Goal: Check status: Check status

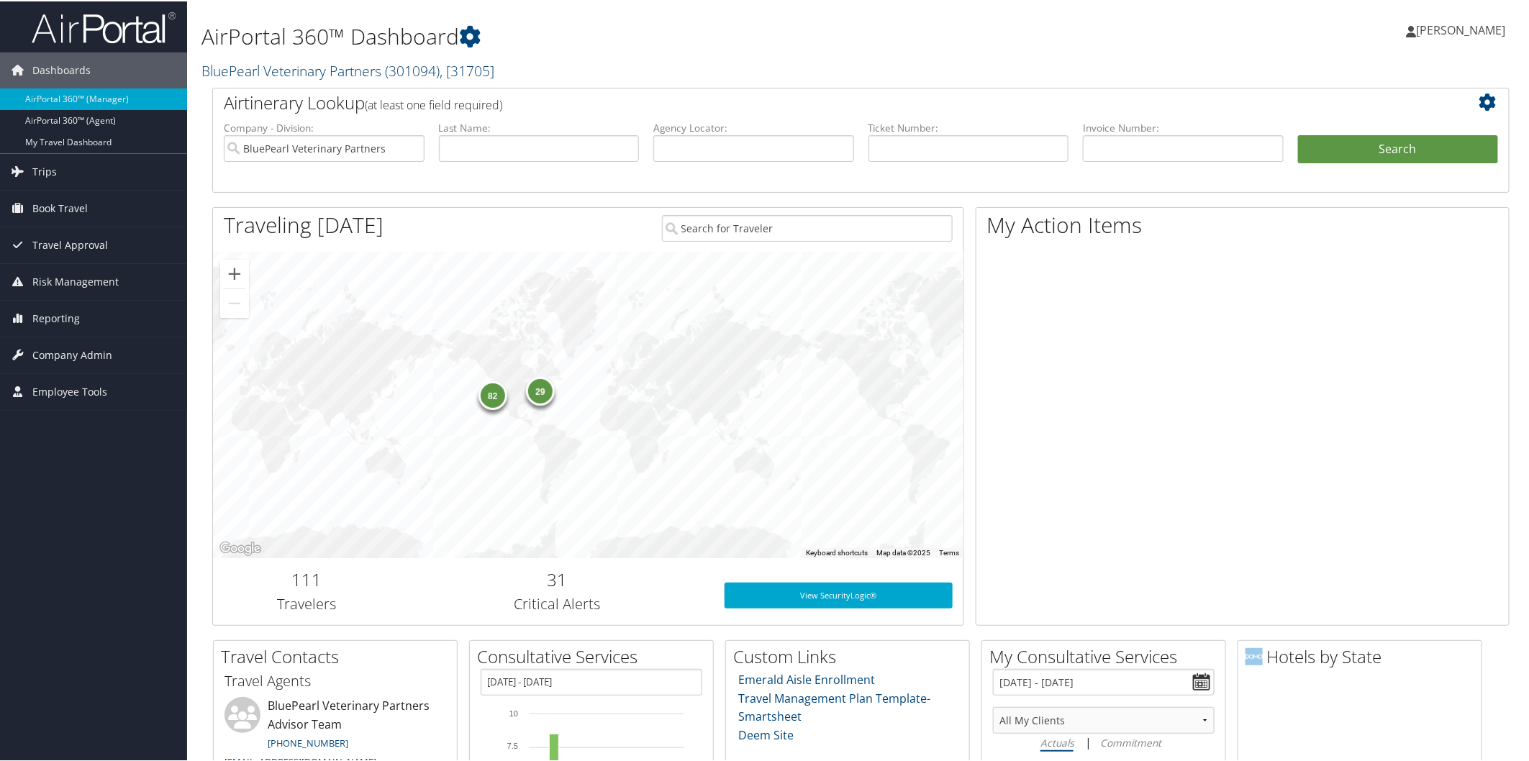
click at [296, 60] on link "BluePearl Veterinary Partners ( 301094 ) , [ 31705 ]" at bounding box center [347, 69] width 293 height 19
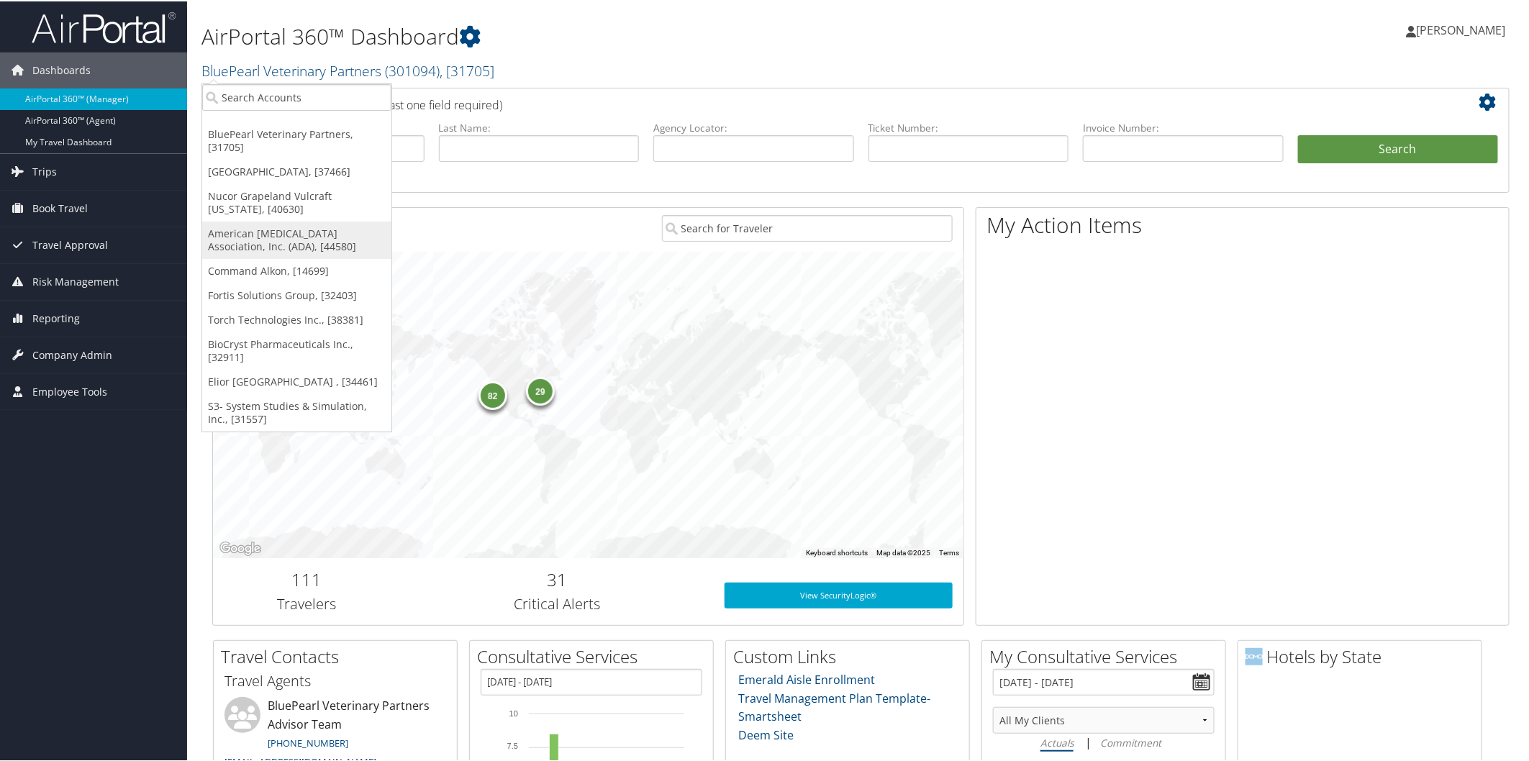
click at [286, 228] on link "American Diabetes Association, Inc. (ADA), [44580]" at bounding box center [296, 238] width 189 height 37
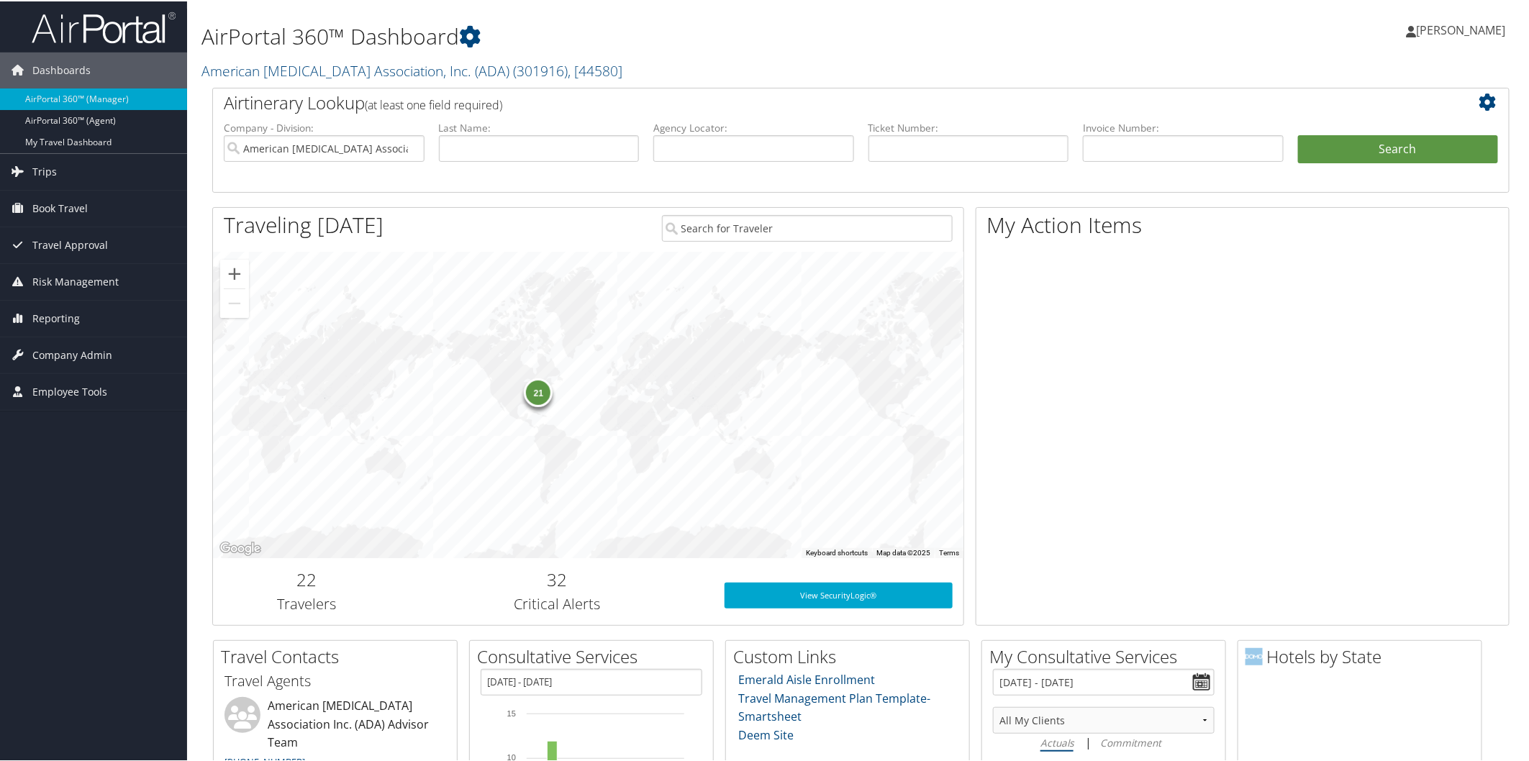
click at [809, 145] on input "text" at bounding box center [753, 147] width 201 height 27
type input "dc2517"
click at [1298, 134] on button "Search" at bounding box center [1398, 148] width 201 height 29
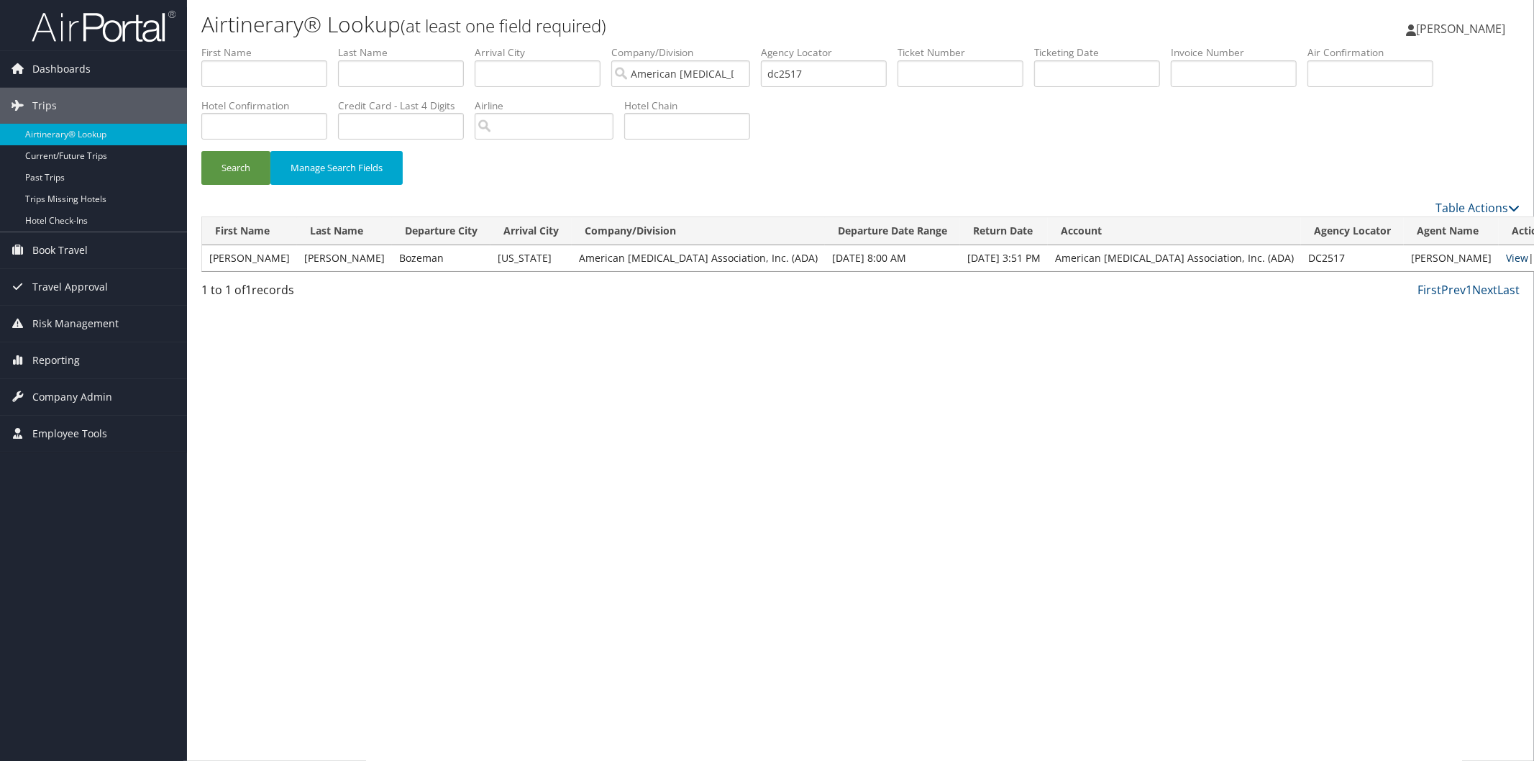
click at [1506, 256] on link "View" at bounding box center [1517, 258] width 22 height 14
click at [562, 543] on div "Airtinerary® Lookup (at least one field required) Valerie Buckler Valerie Buckl…" at bounding box center [860, 380] width 1347 height 761
click at [111, 396] on link "Company Admin" at bounding box center [93, 397] width 187 height 36
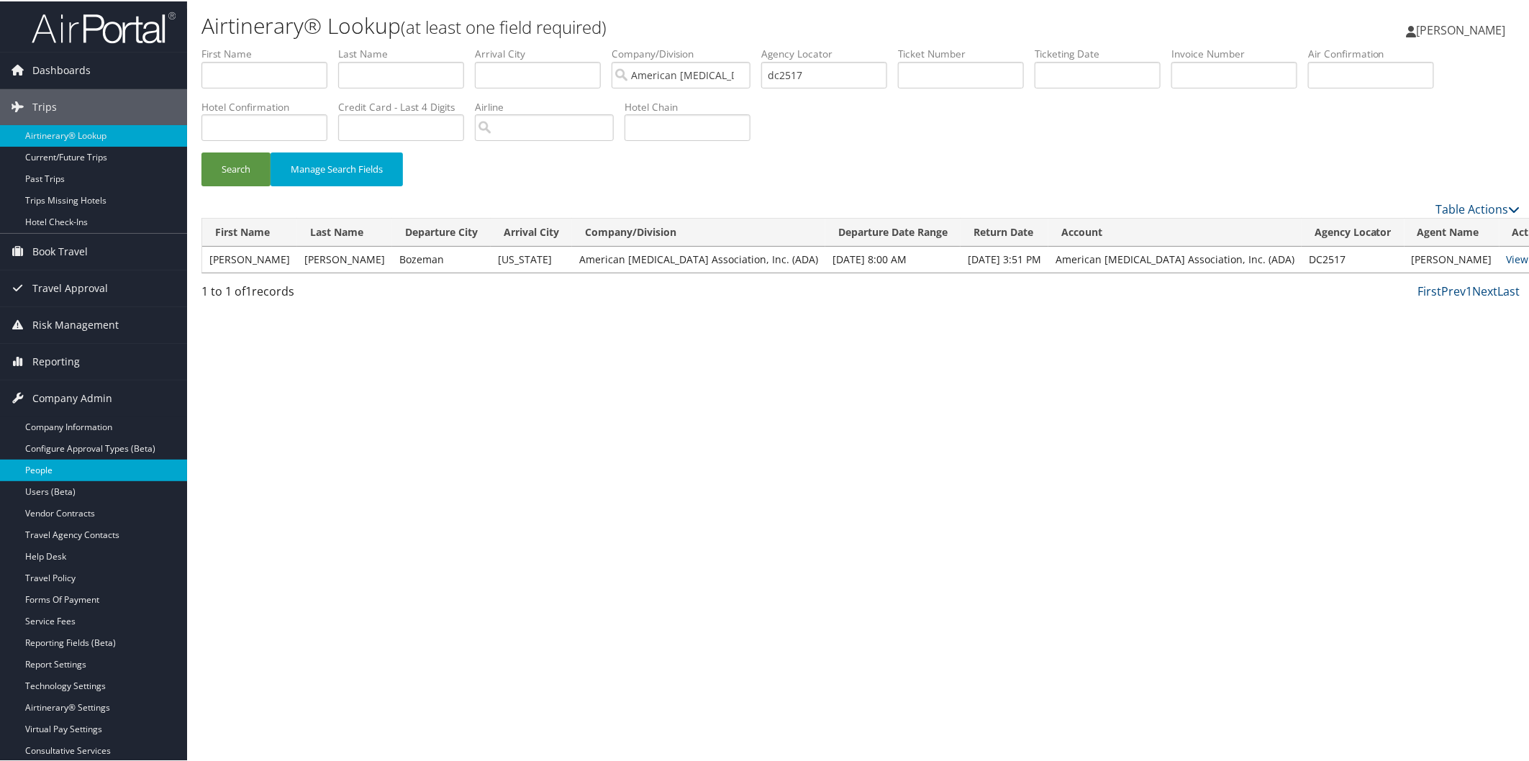
click at [37, 468] on link "People" at bounding box center [93, 469] width 187 height 22
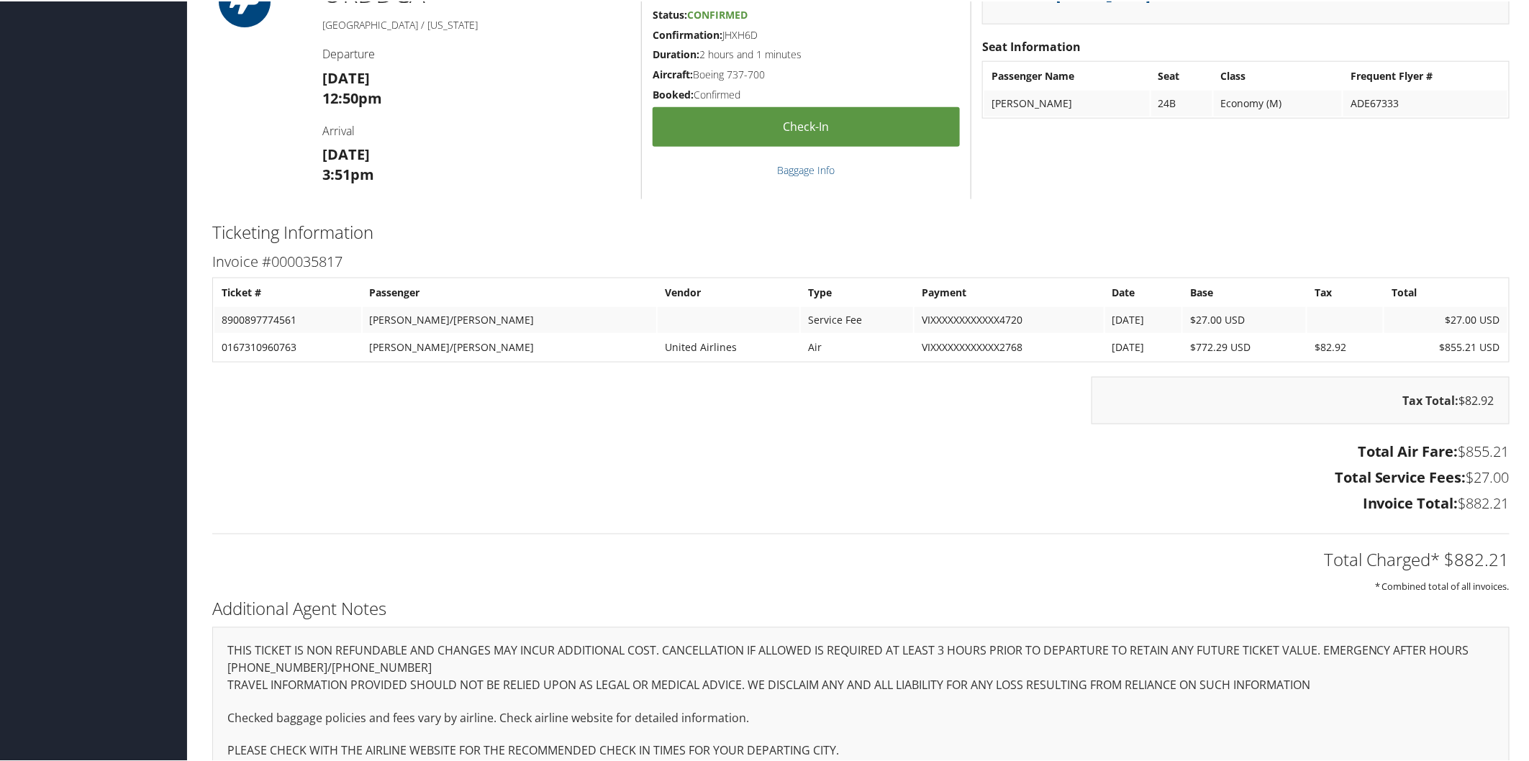
scroll to position [860, 0]
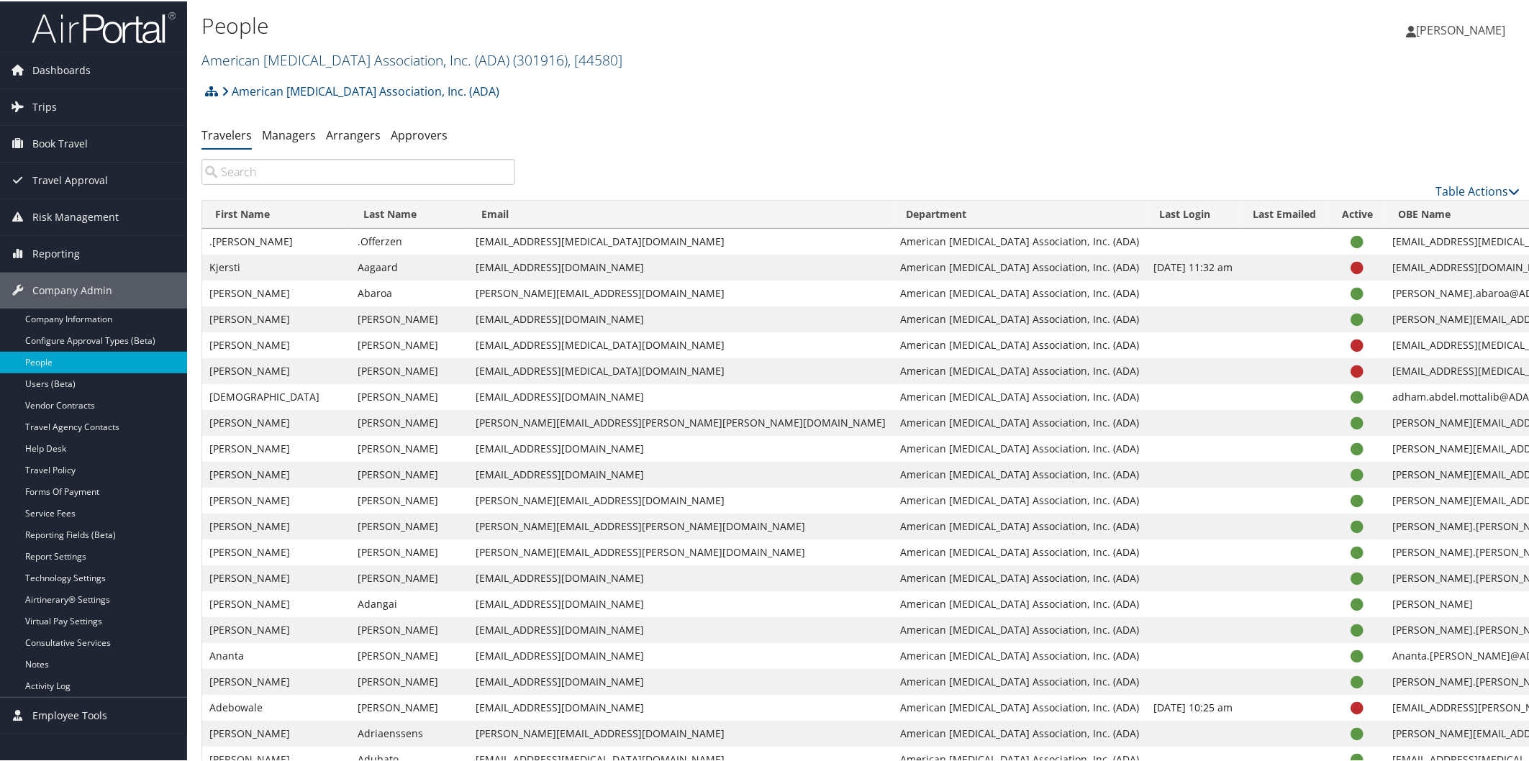
click at [270, 53] on link "American Diabetes Association, Inc. (ADA) ( 301916 ) , [ 44580 ]" at bounding box center [411, 58] width 421 height 19
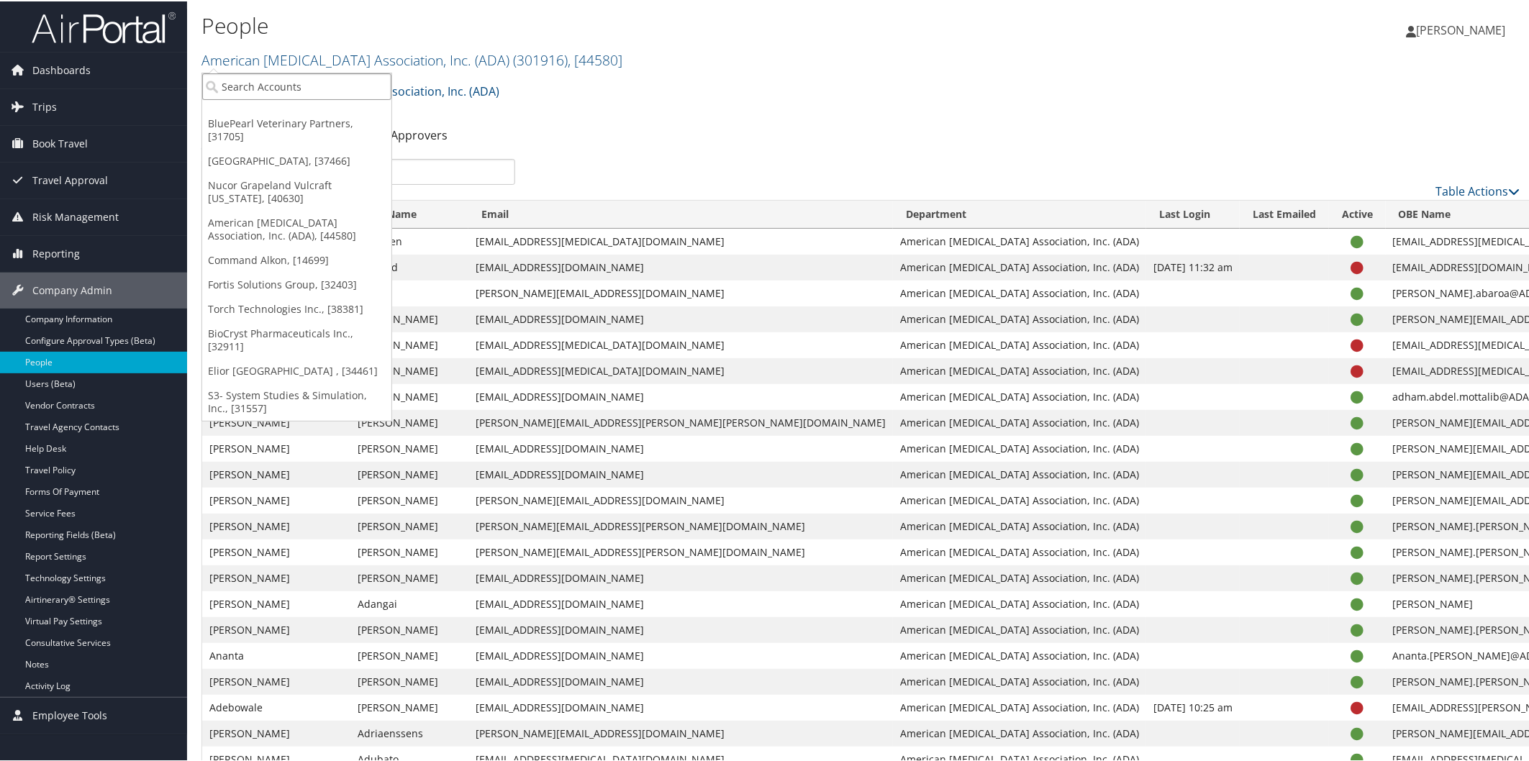
click at [340, 86] on input "search" at bounding box center [296, 85] width 189 height 27
type input "UVA"
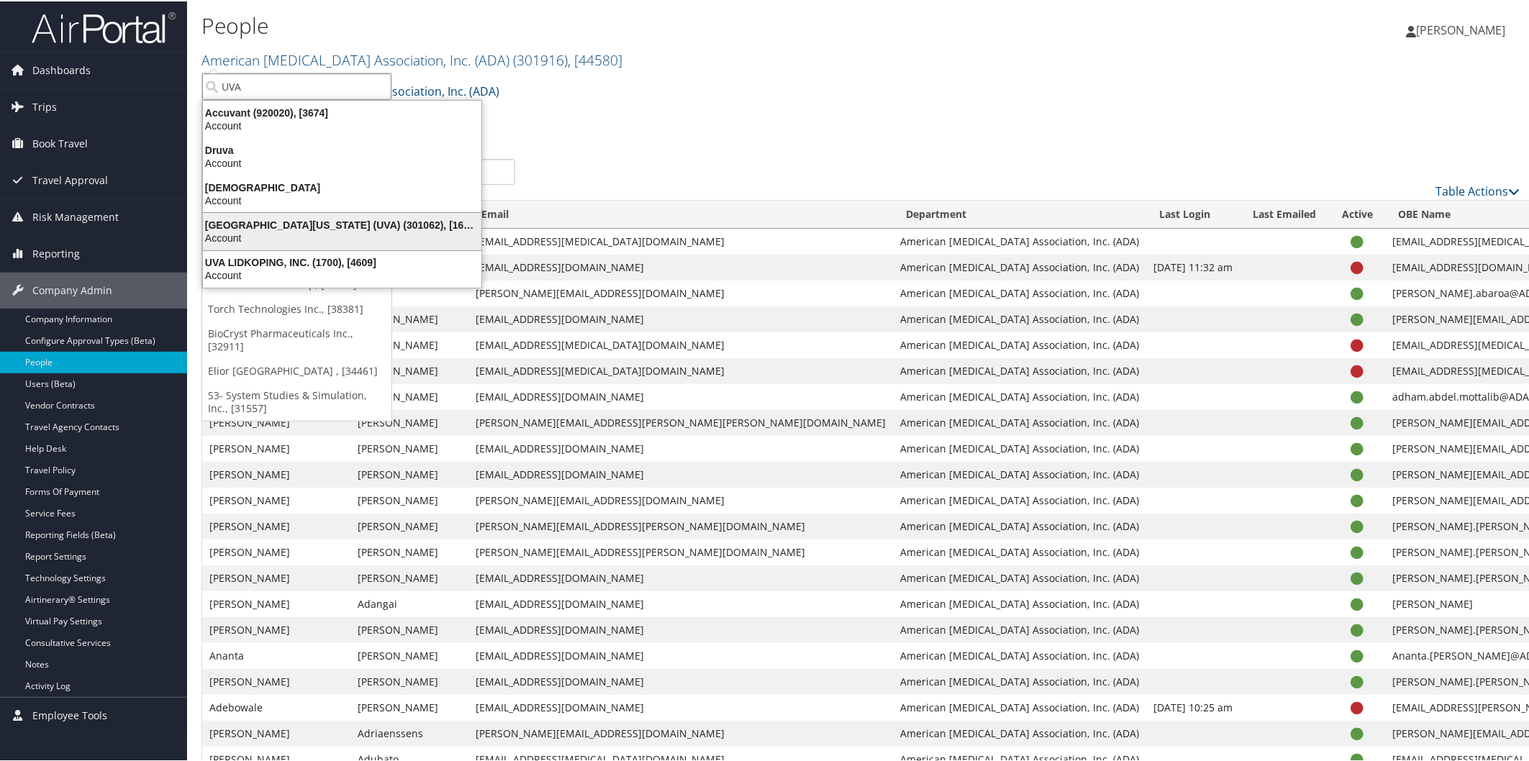
click at [296, 216] on div "University of Virginia (UVA) (301062), [16863] Account" at bounding box center [342, 230] width 274 height 33
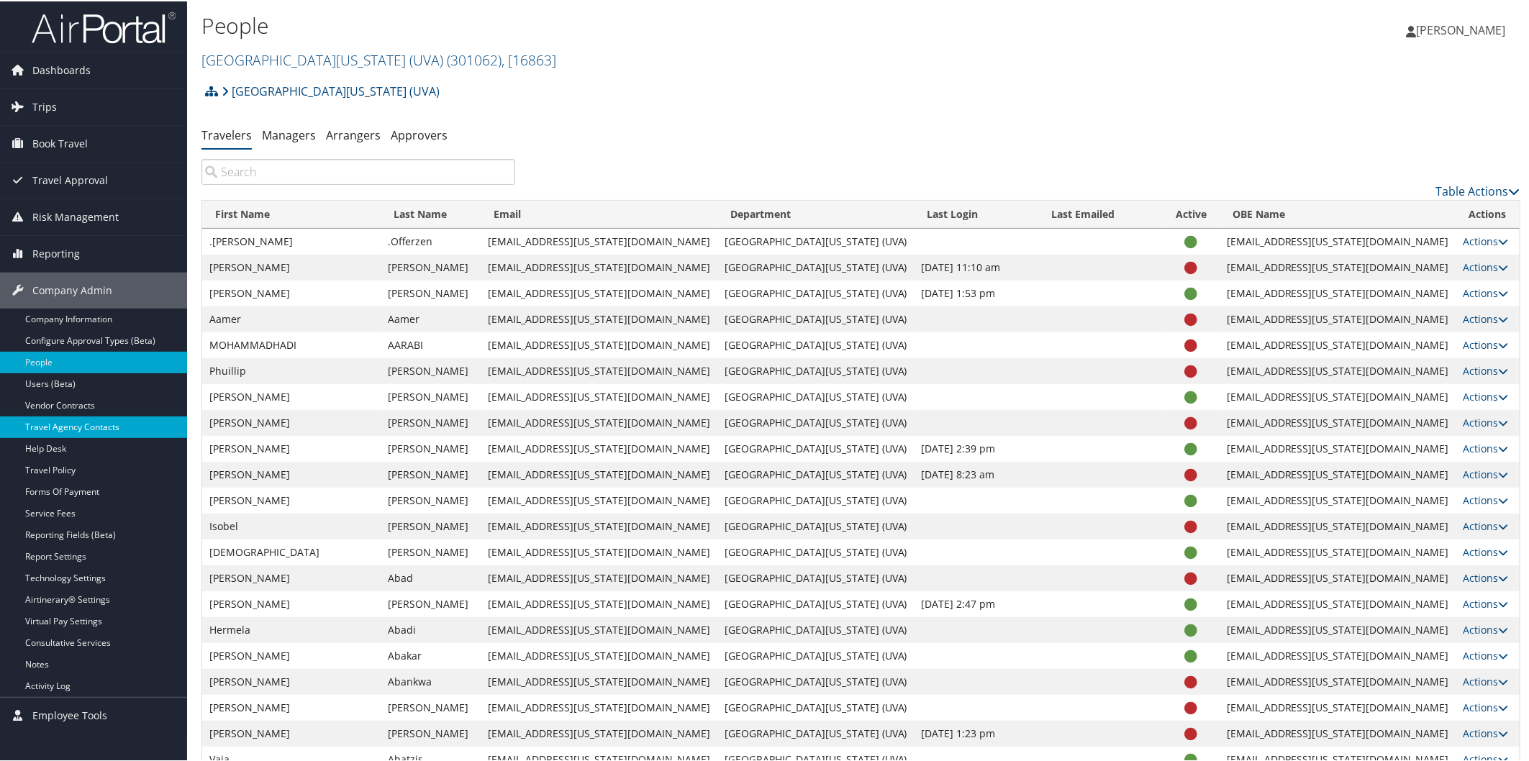
click at [102, 428] on link "Travel Agency Contacts" at bounding box center [93, 426] width 187 height 22
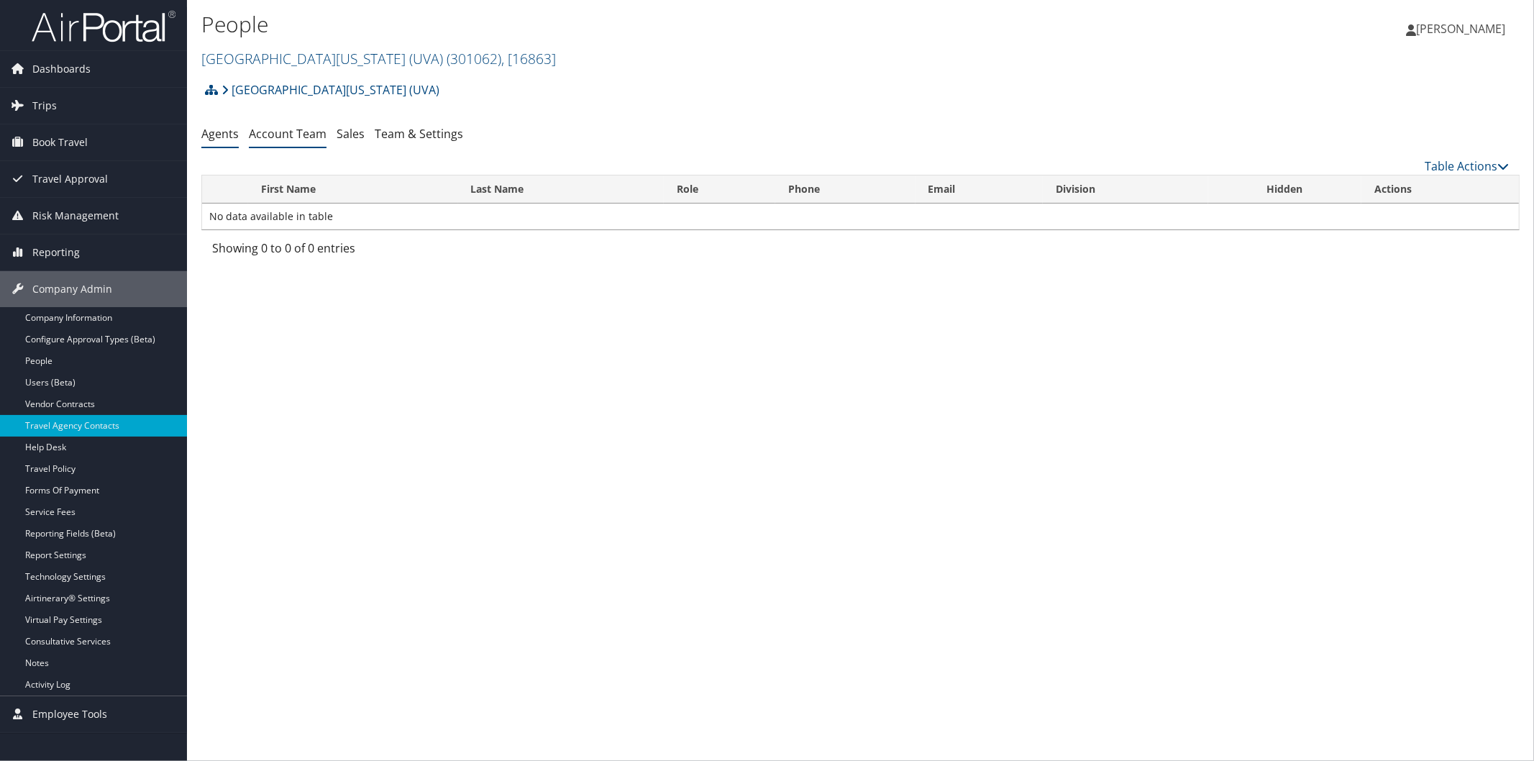
click at [310, 135] on link "Account Team" at bounding box center [288, 134] width 78 height 16
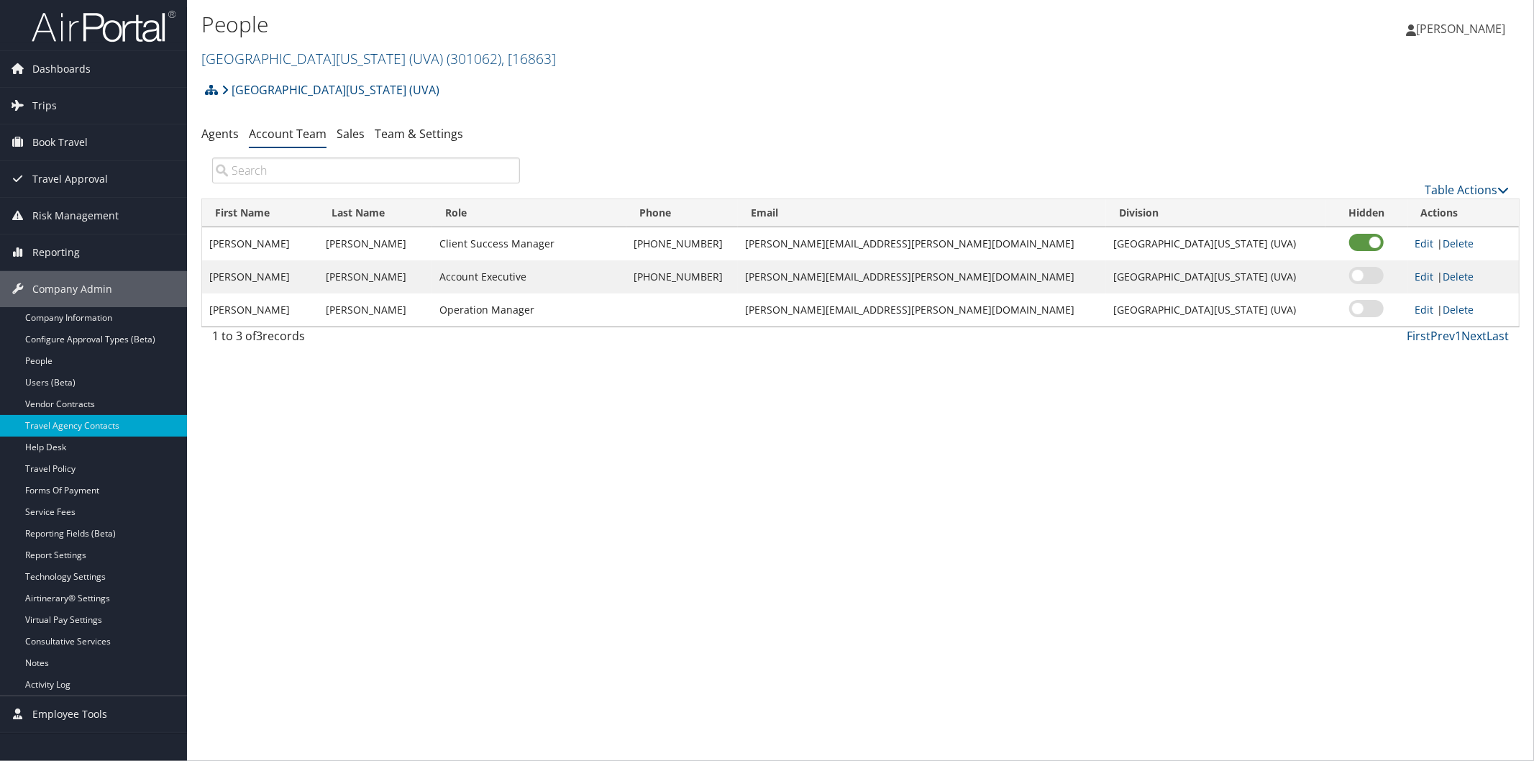
click at [117, 22] on img at bounding box center [104, 26] width 144 height 34
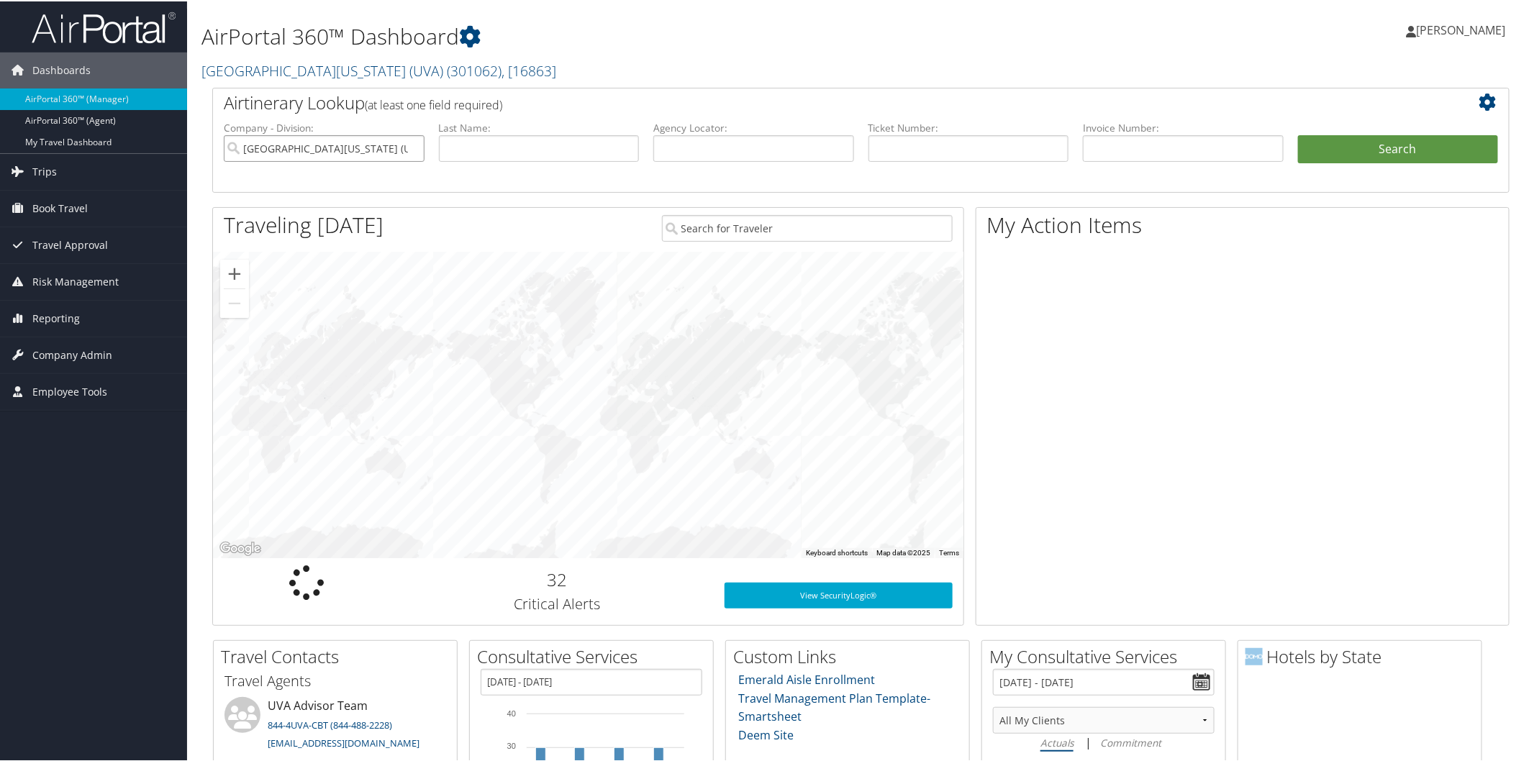
click at [409, 142] on input "University of Virginia (UVA)" at bounding box center [324, 147] width 201 height 27
click at [698, 147] on input "text" at bounding box center [753, 147] width 201 height 27
paste input "D6PJSN"
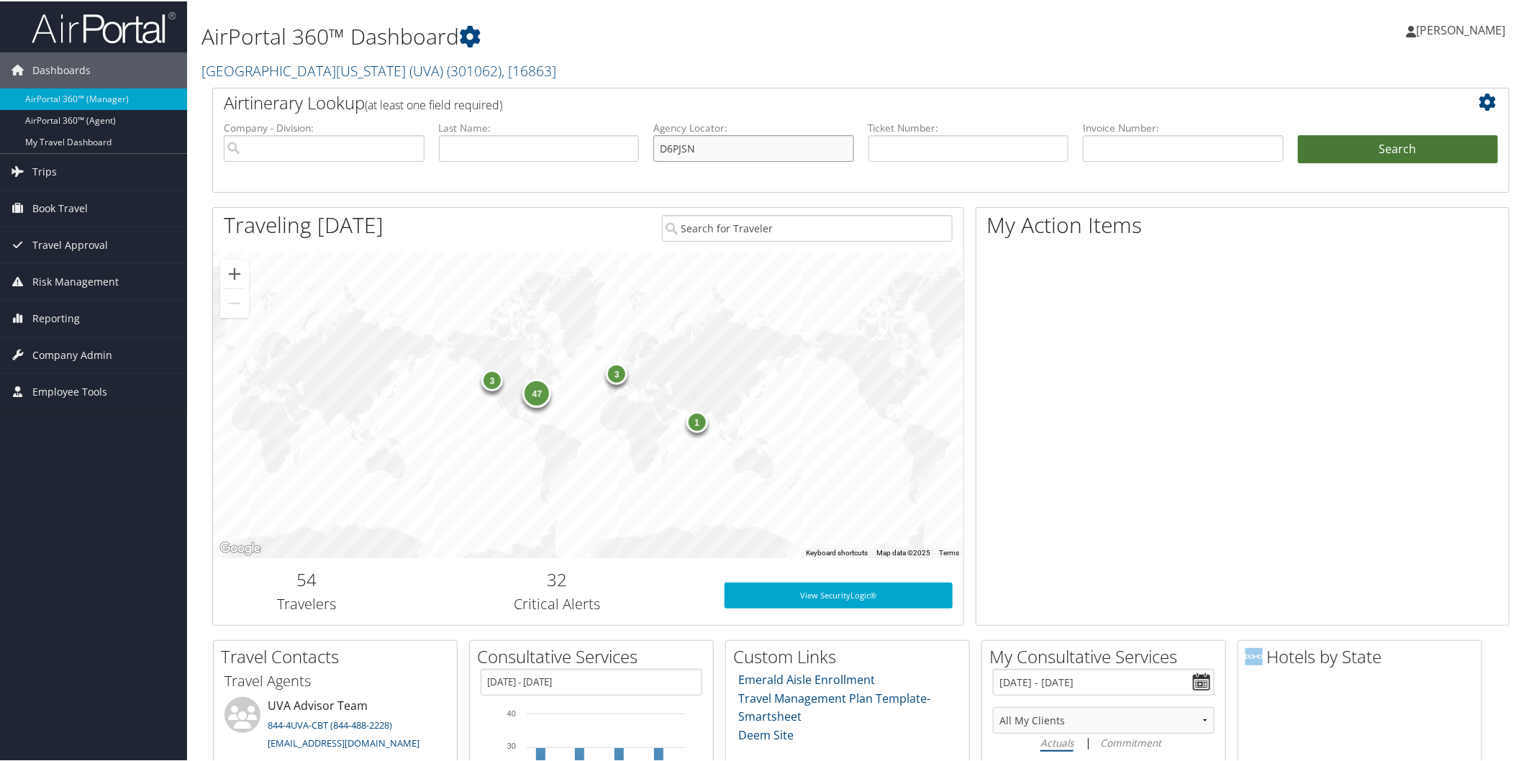
type input "D6PJSN"
click at [1338, 134] on button "Search" at bounding box center [1398, 148] width 201 height 29
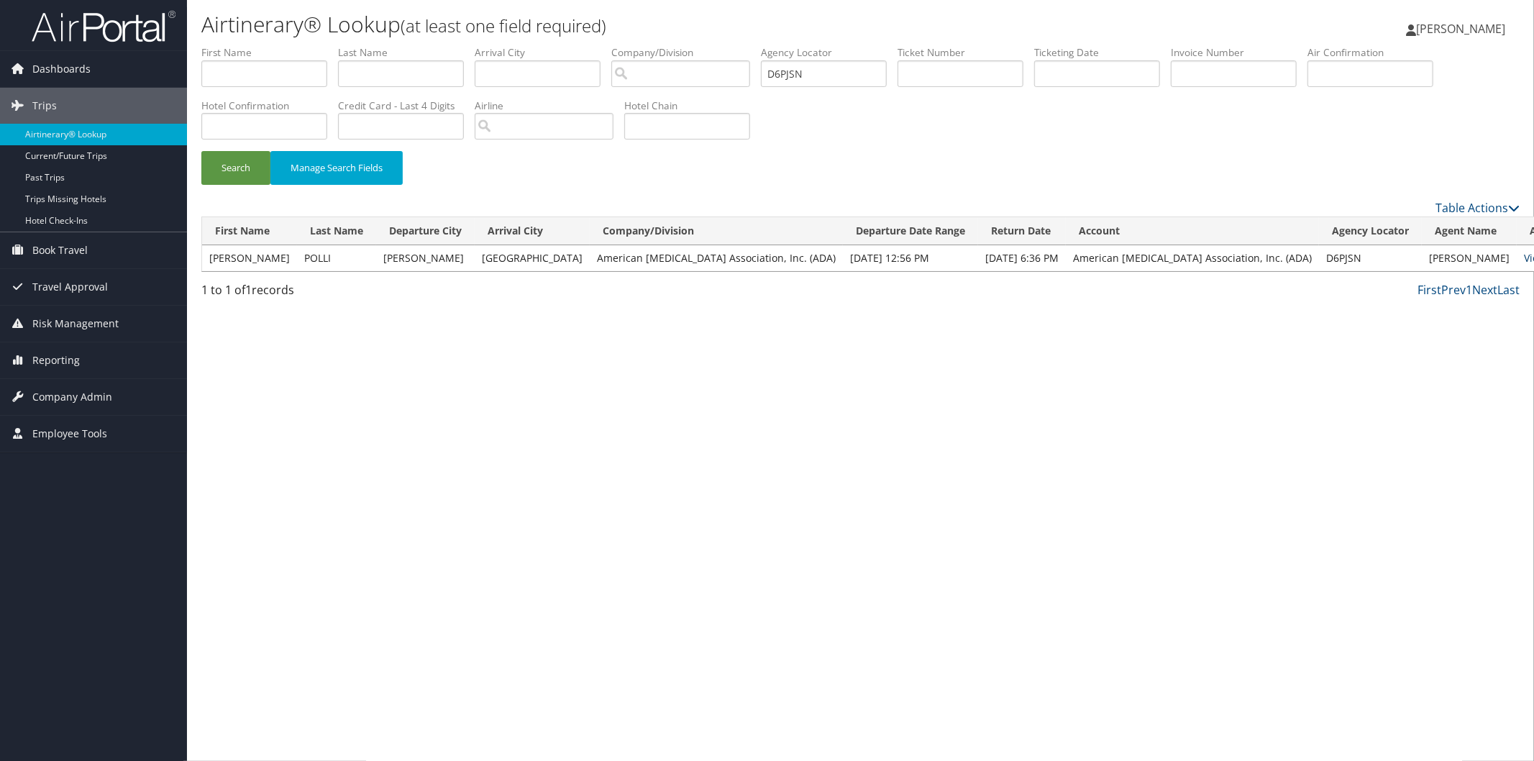
click at [1524, 260] on link "View" at bounding box center [1535, 258] width 22 height 14
click at [89, 390] on span "Company Admin" at bounding box center [72, 397] width 80 height 36
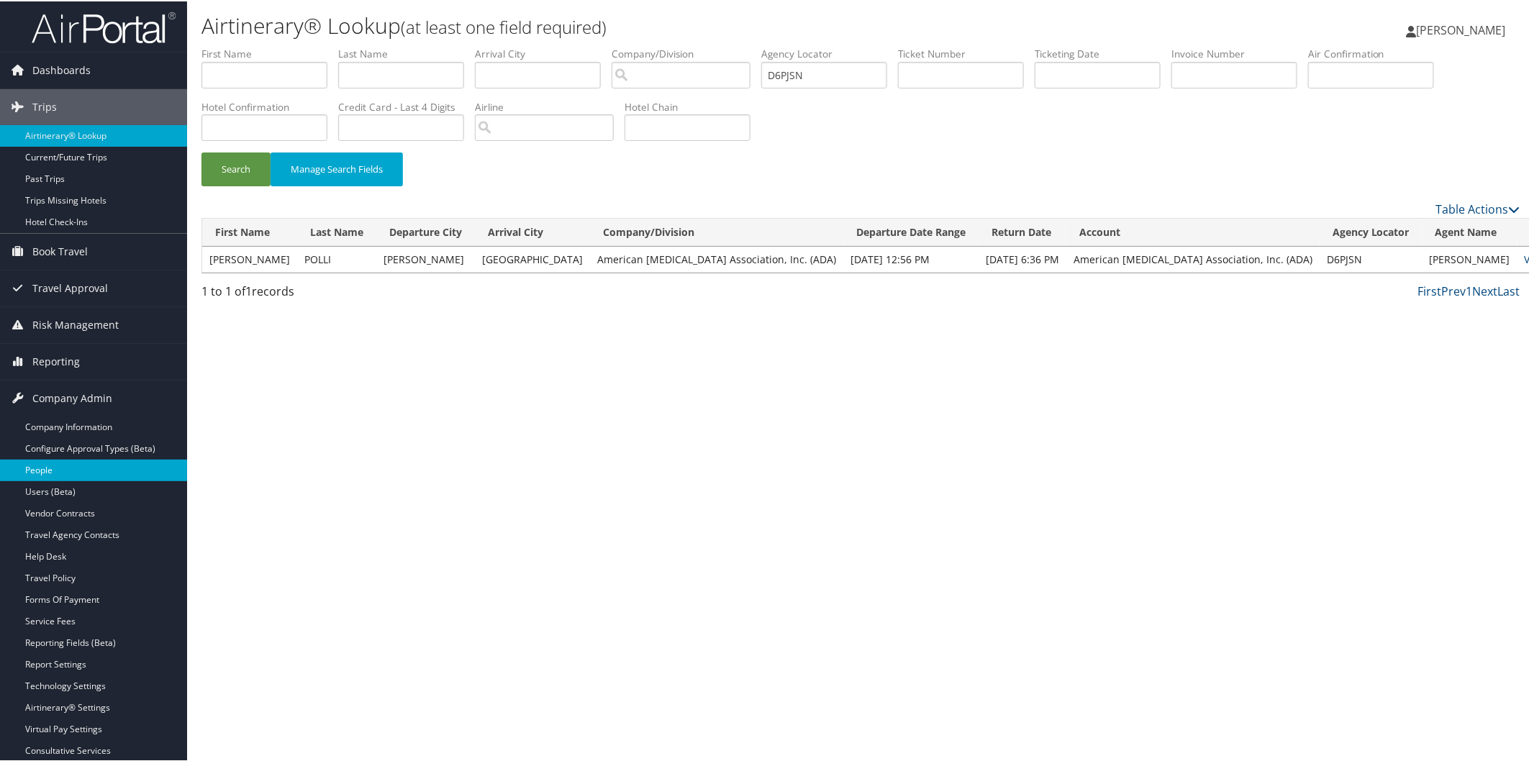
click at [62, 462] on link "People" at bounding box center [93, 469] width 187 height 22
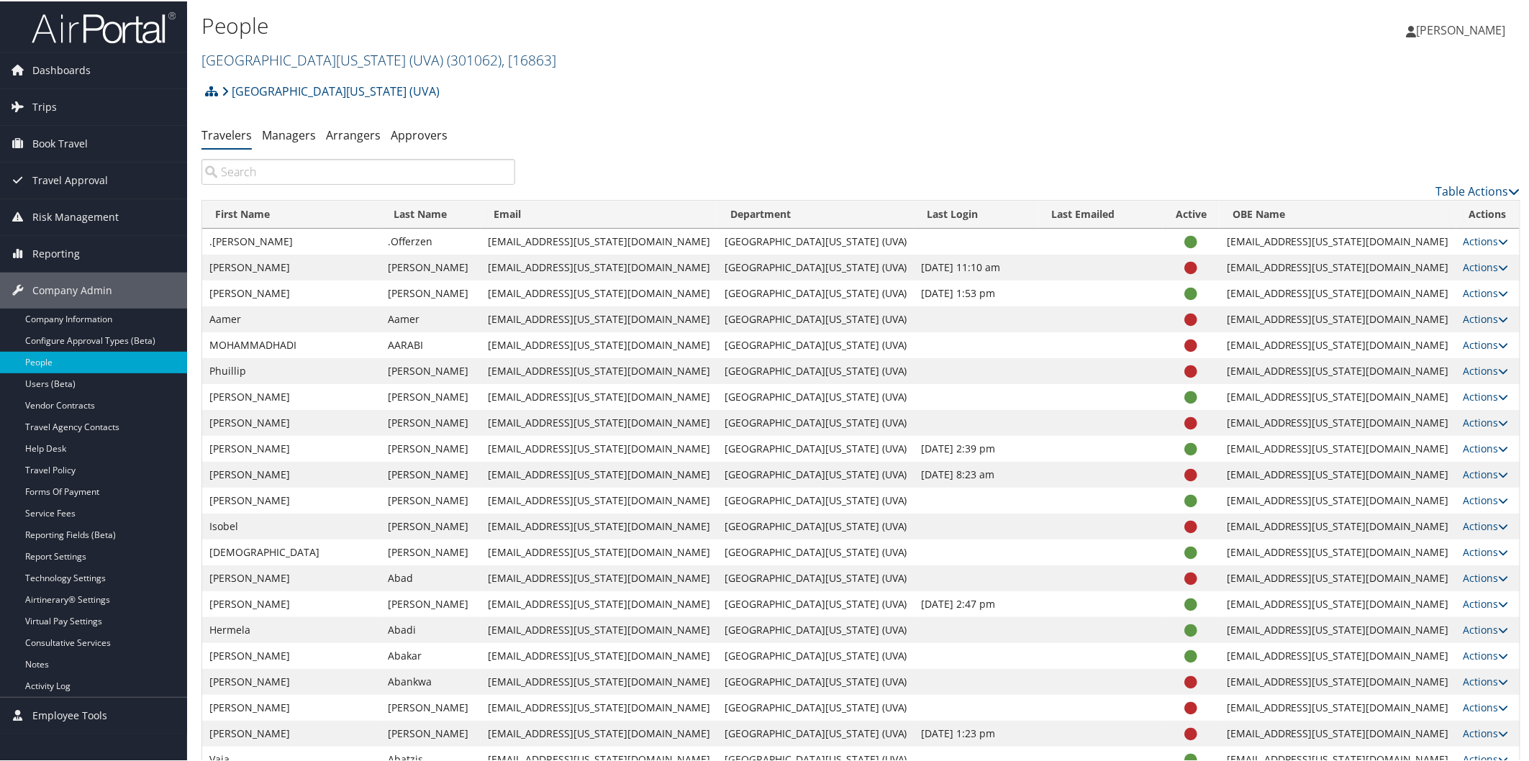
click at [327, 56] on link "University of Virginia (UVA) ( 301062 ) , [ 16863 ]" at bounding box center [378, 58] width 355 height 19
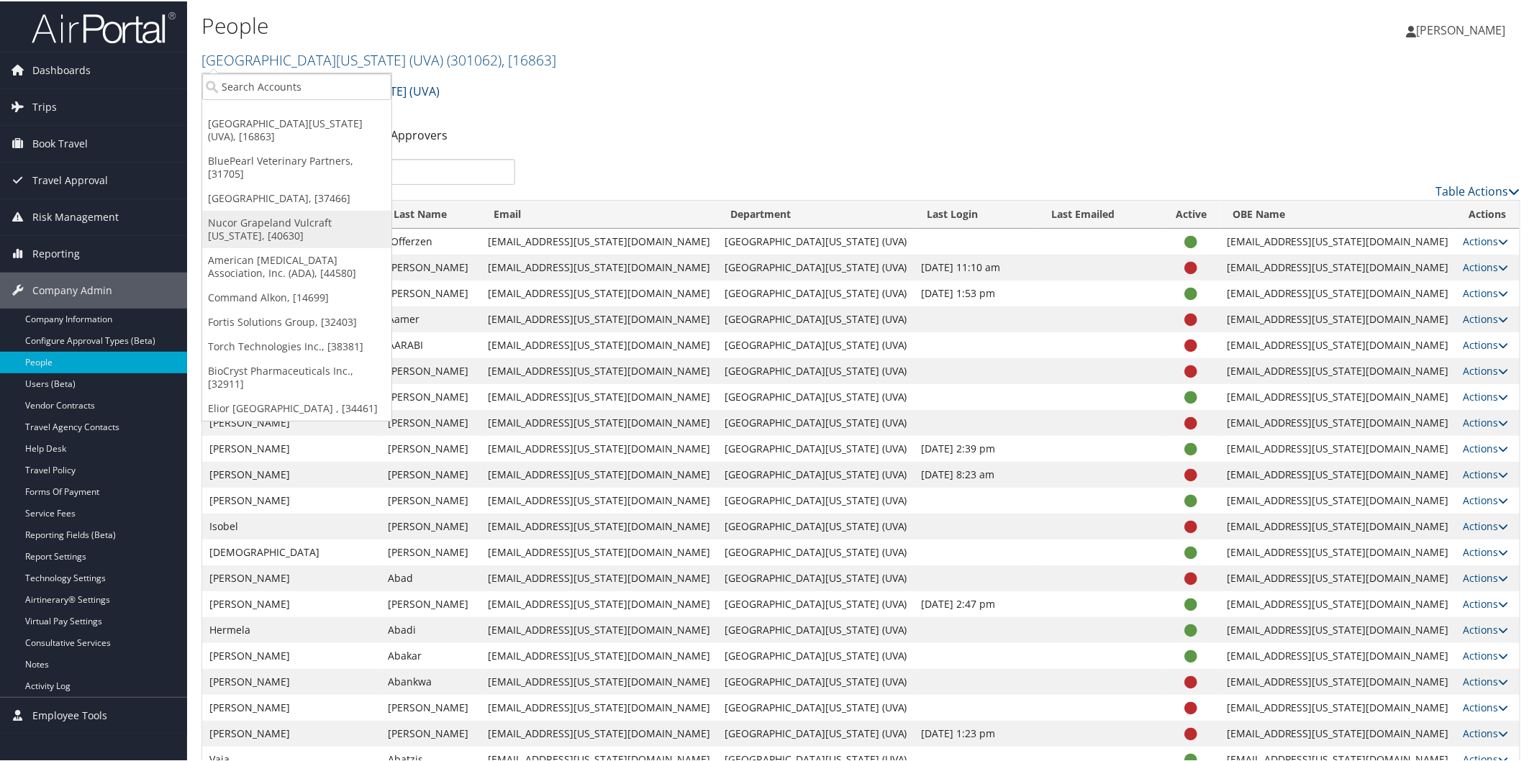
click at [310, 209] on link "Nucor Grapeland Vulcraft Texas, [40630]" at bounding box center [296, 227] width 189 height 37
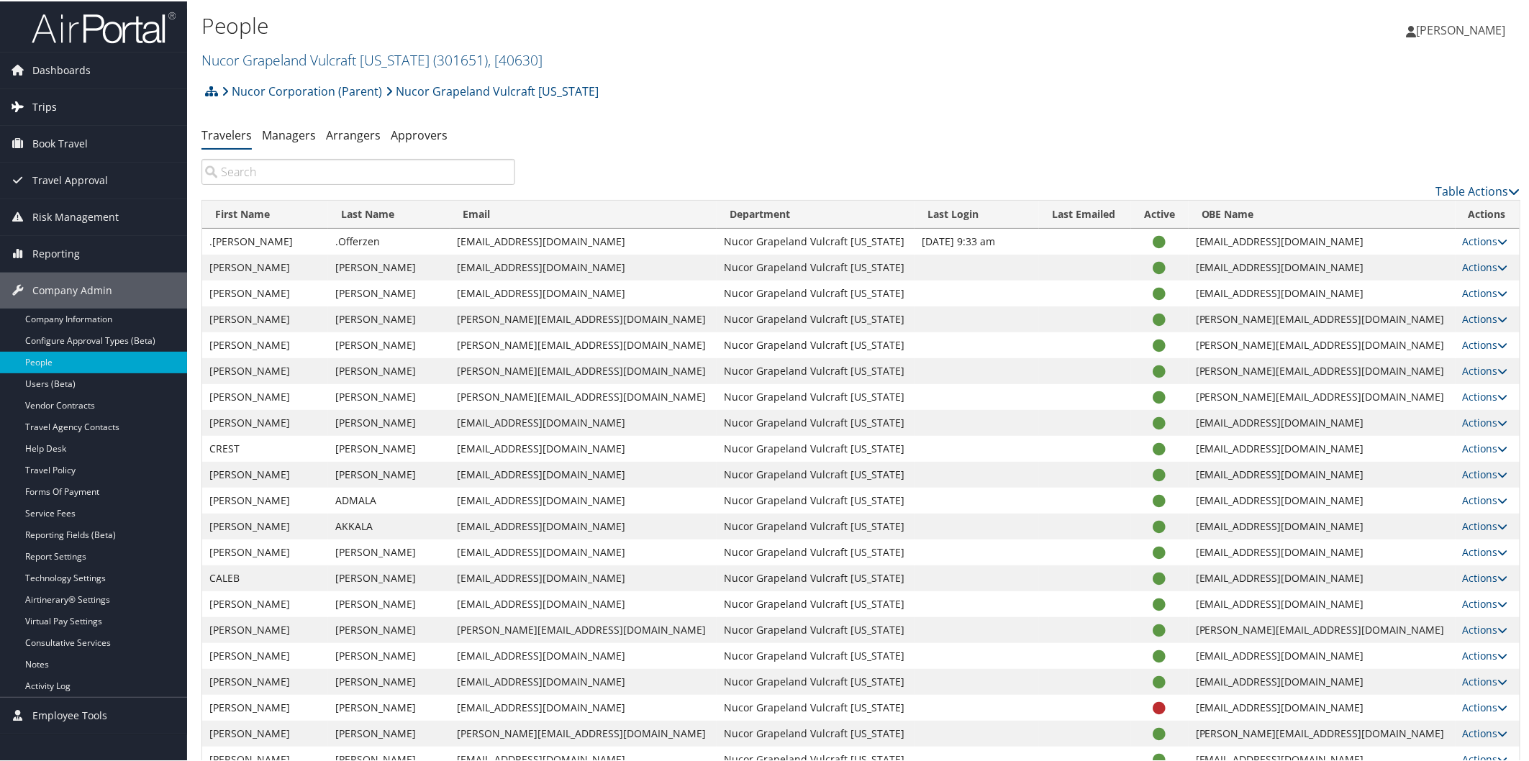
click at [55, 103] on span "Trips" at bounding box center [44, 106] width 24 height 36
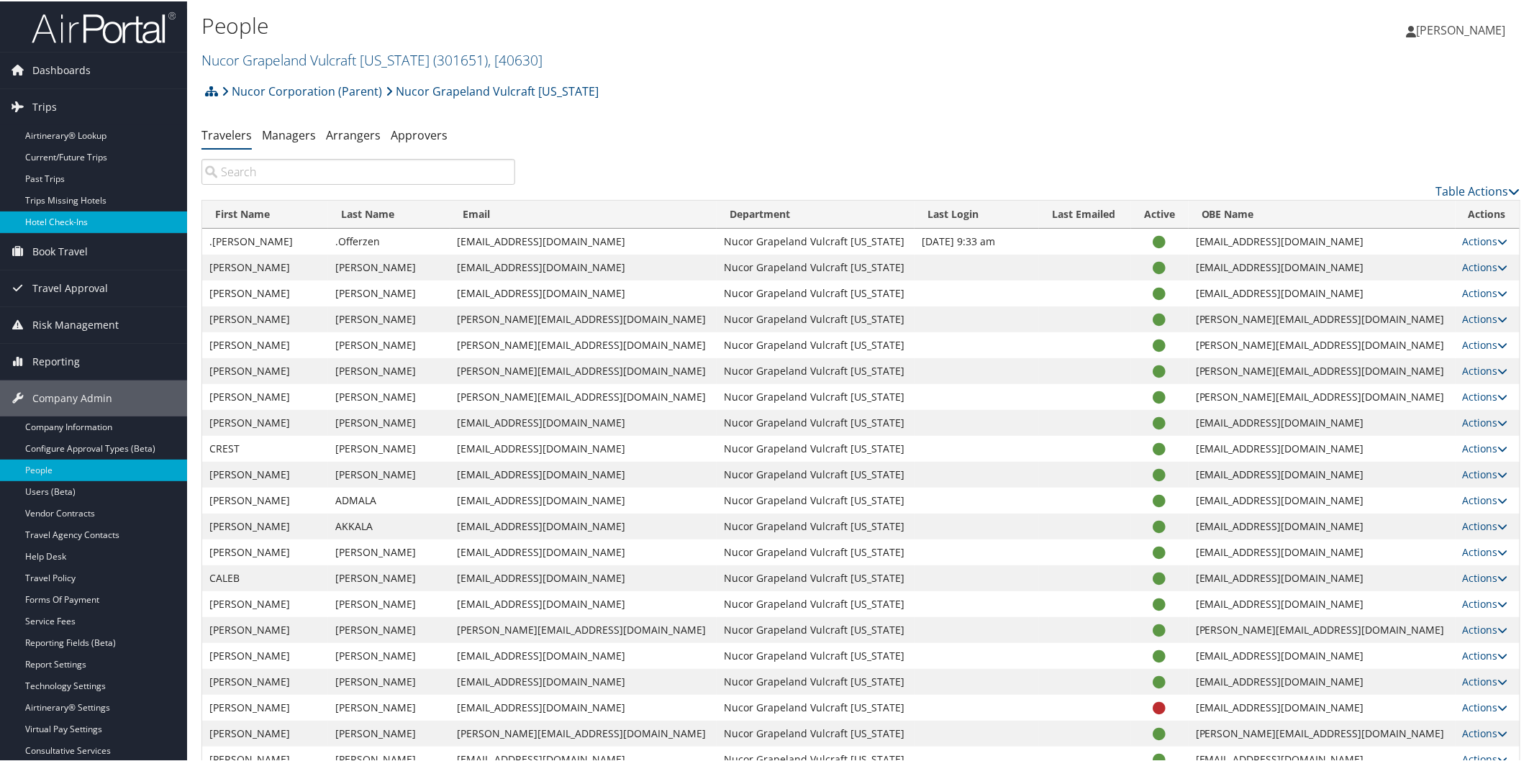
click at [77, 216] on link "Hotel Check-ins" at bounding box center [93, 221] width 187 height 22
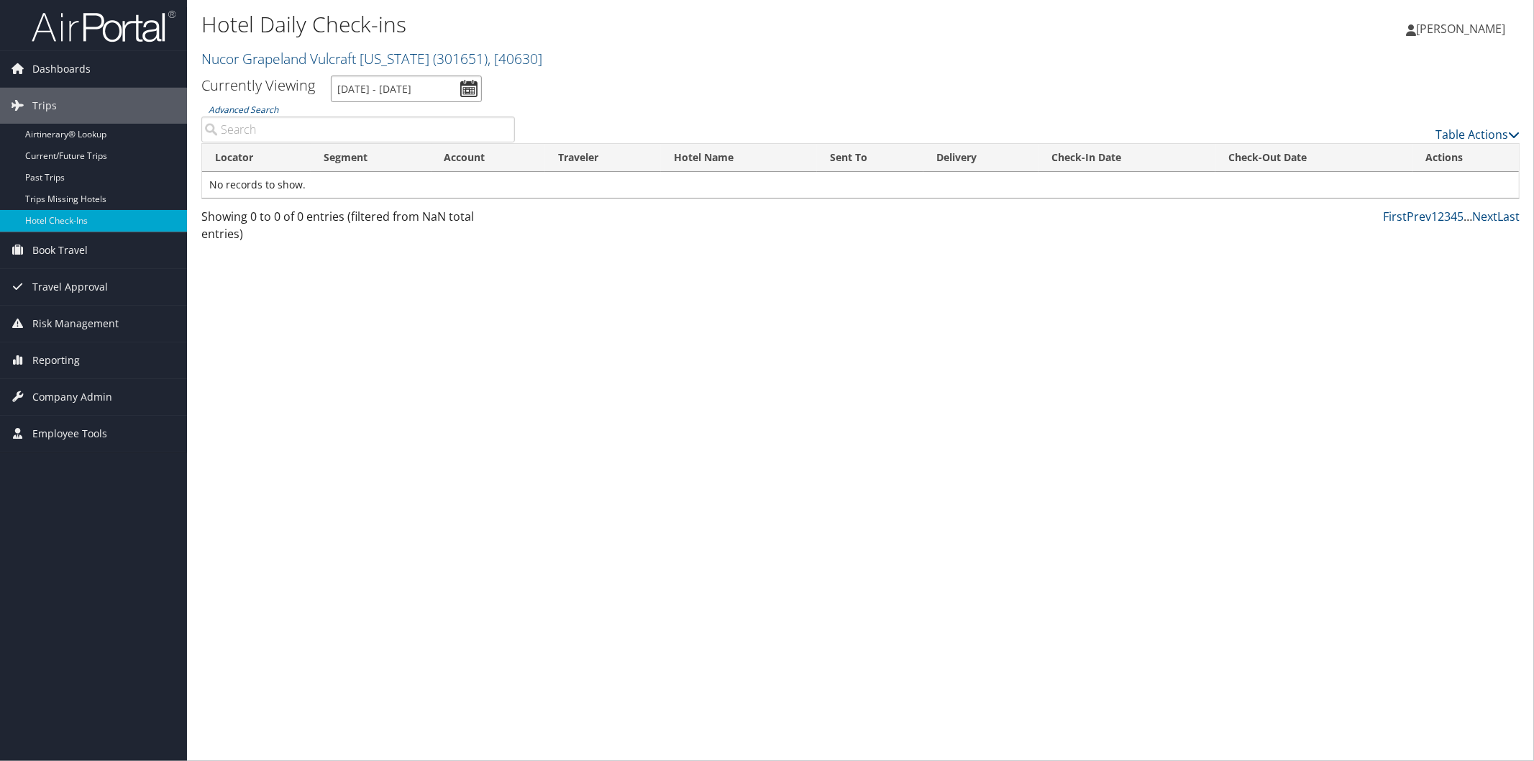
click at [417, 77] on input "9/9/2025 - 9/9/2025" at bounding box center [406, 89] width 151 height 27
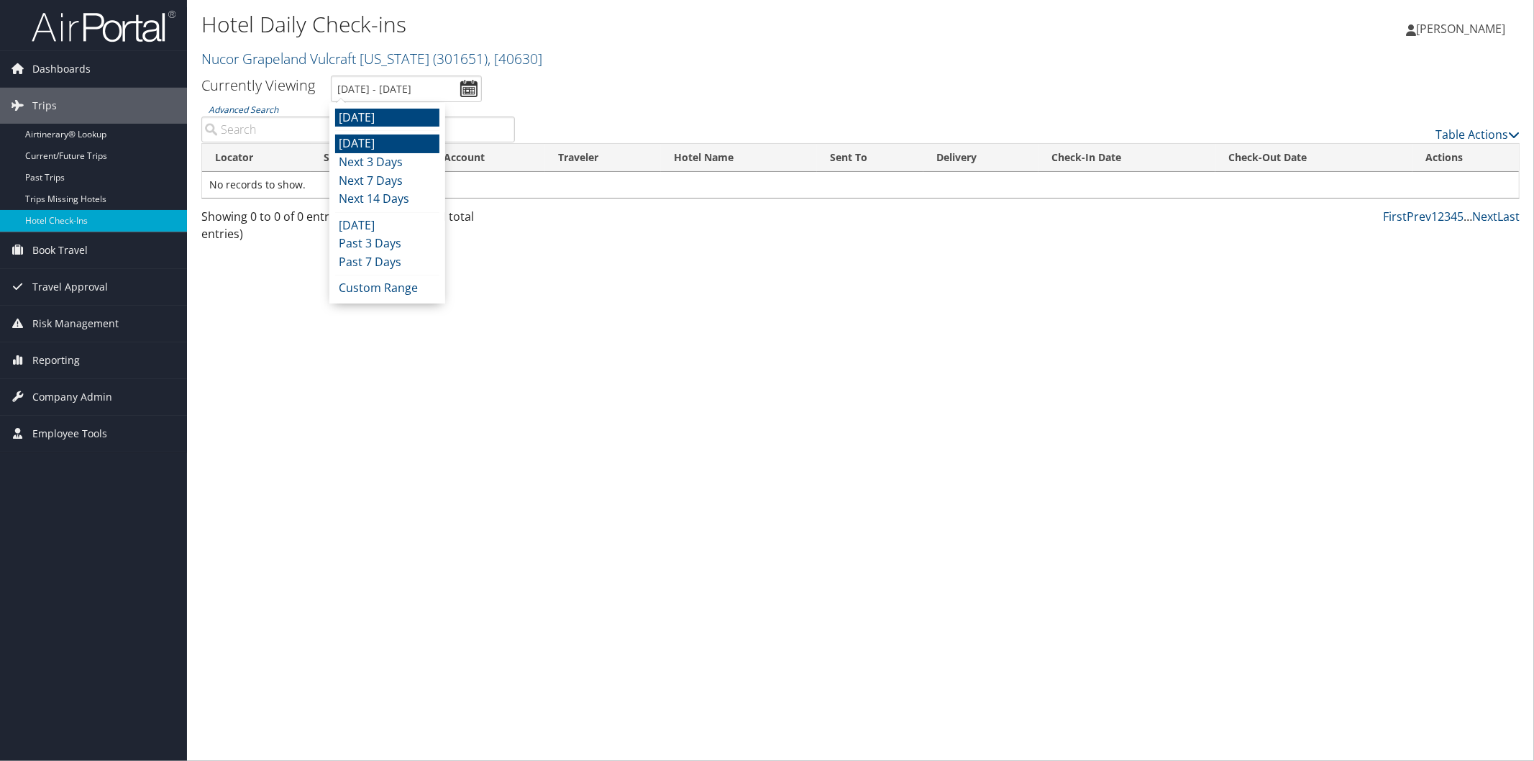
click at [396, 146] on li "Today" at bounding box center [387, 144] width 104 height 19
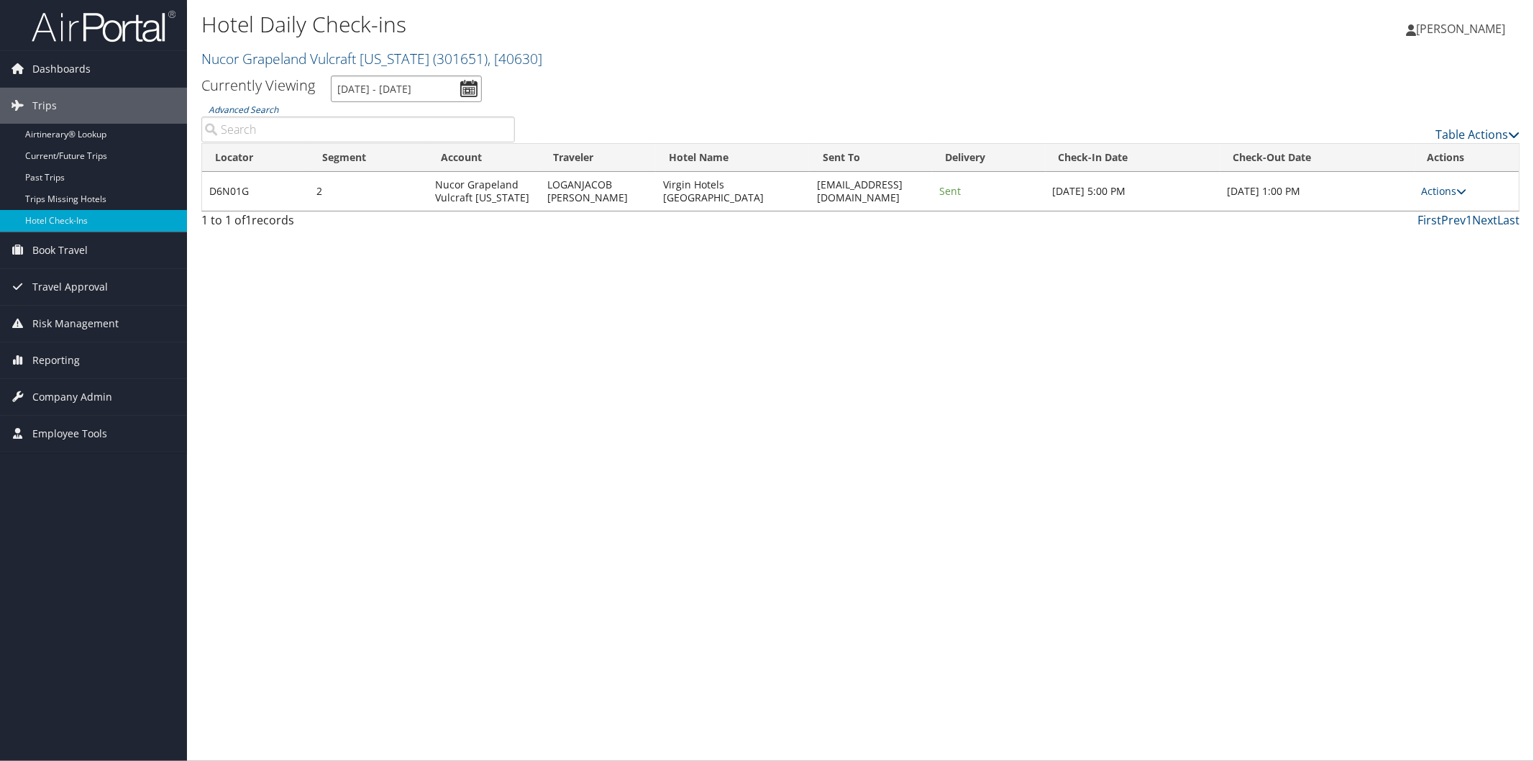
click at [396, 86] on input "9/8/2025 - 9/8/2025" at bounding box center [406, 89] width 151 height 27
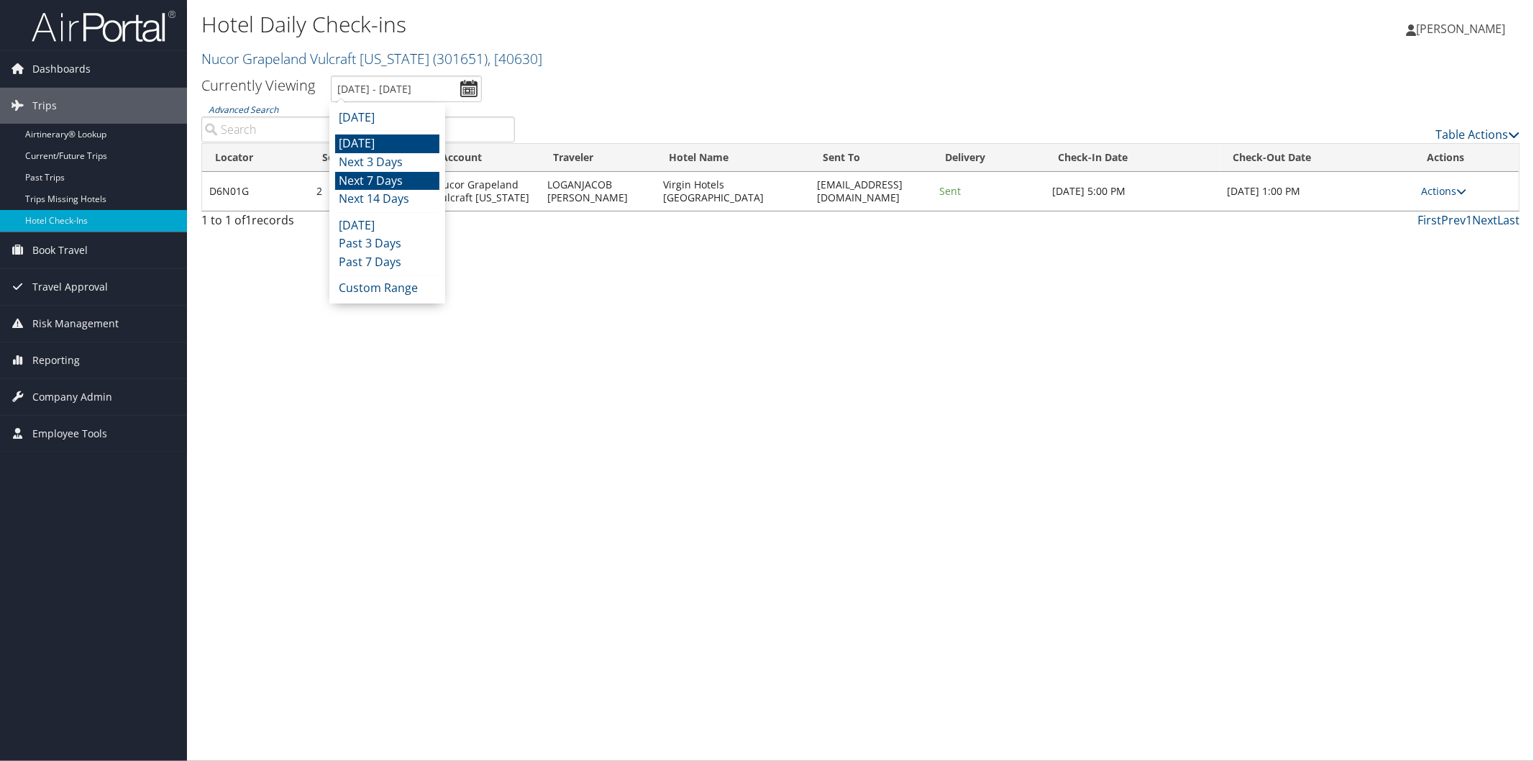
click at [401, 173] on li "Next 7 Days" at bounding box center [387, 181] width 104 height 19
type input "9/8/2025 - 9/15/2025"
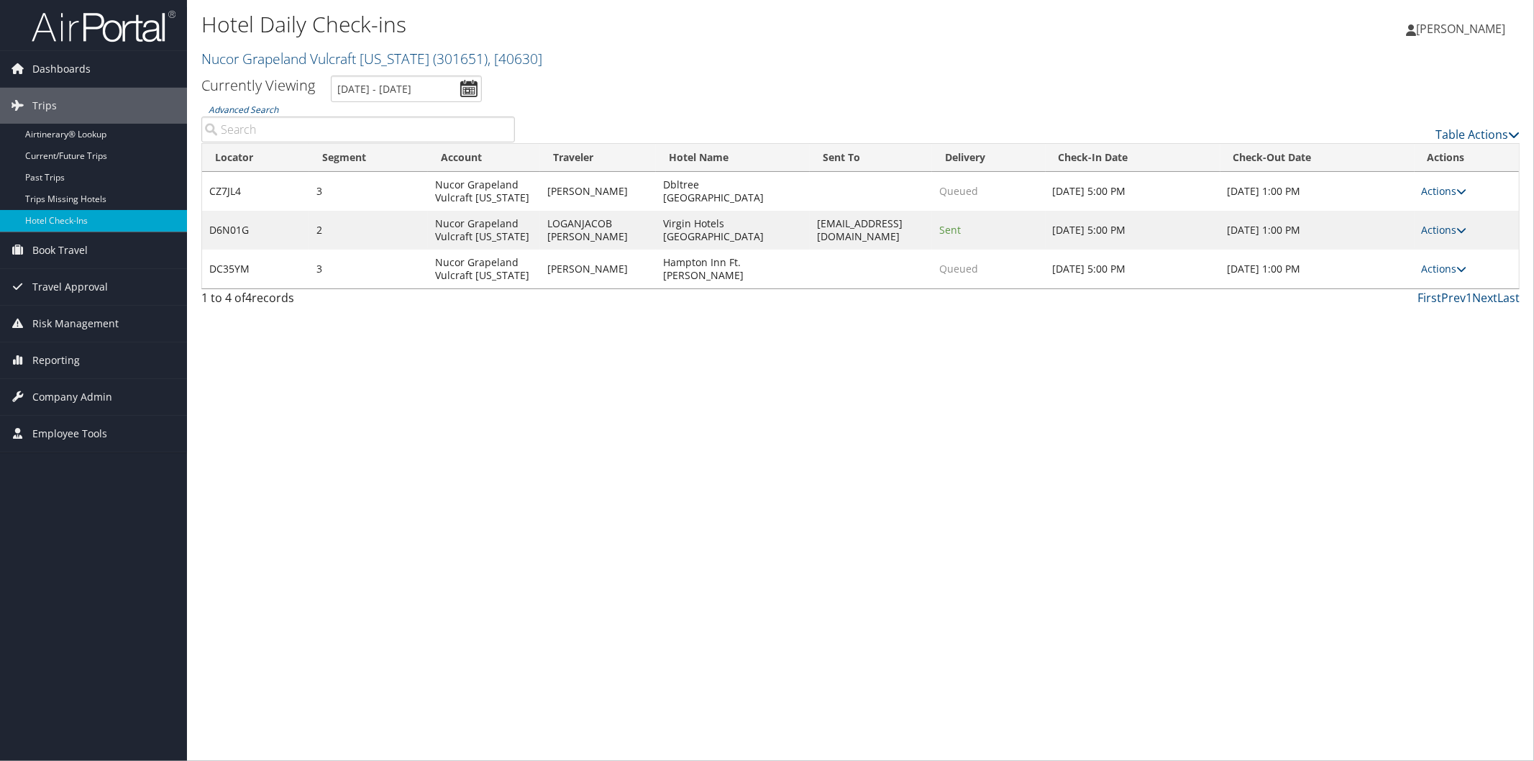
click at [506, 355] on div "Hotel Daily Check-ins Nucor Grapeland Vulcraft Texas ( 301651 ) , [ 40630 ] Nuc…" at bounding box center [860, 380] width 1347 height 761
click at [87, 31] on img at bounding box center [104, 26] width 144 height 34
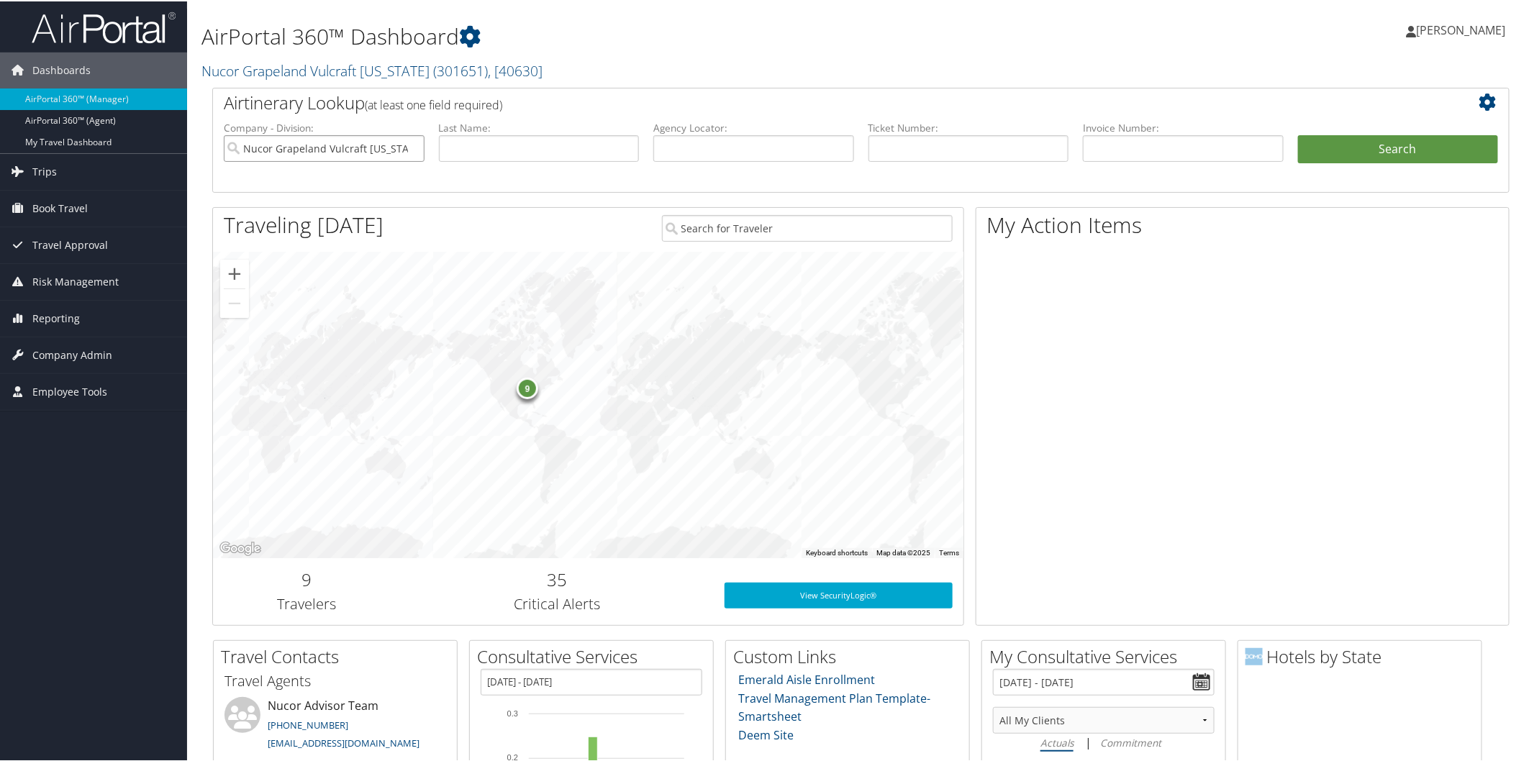
drag, startPoint x: 410, startPoint y: 147, endPoint x: 422, endPoint y: 142, distance: 12.9
click at [410, 147] on input "Nucor Grapeland Vulcraft [US_STATE]" at bounding box center [324, 147] width 201 height 27
click at [712, 152] on input "text" at bounding box center [753, 147] width 201 height 27
paste input "CZWC0X"
type input "CZWC0X"
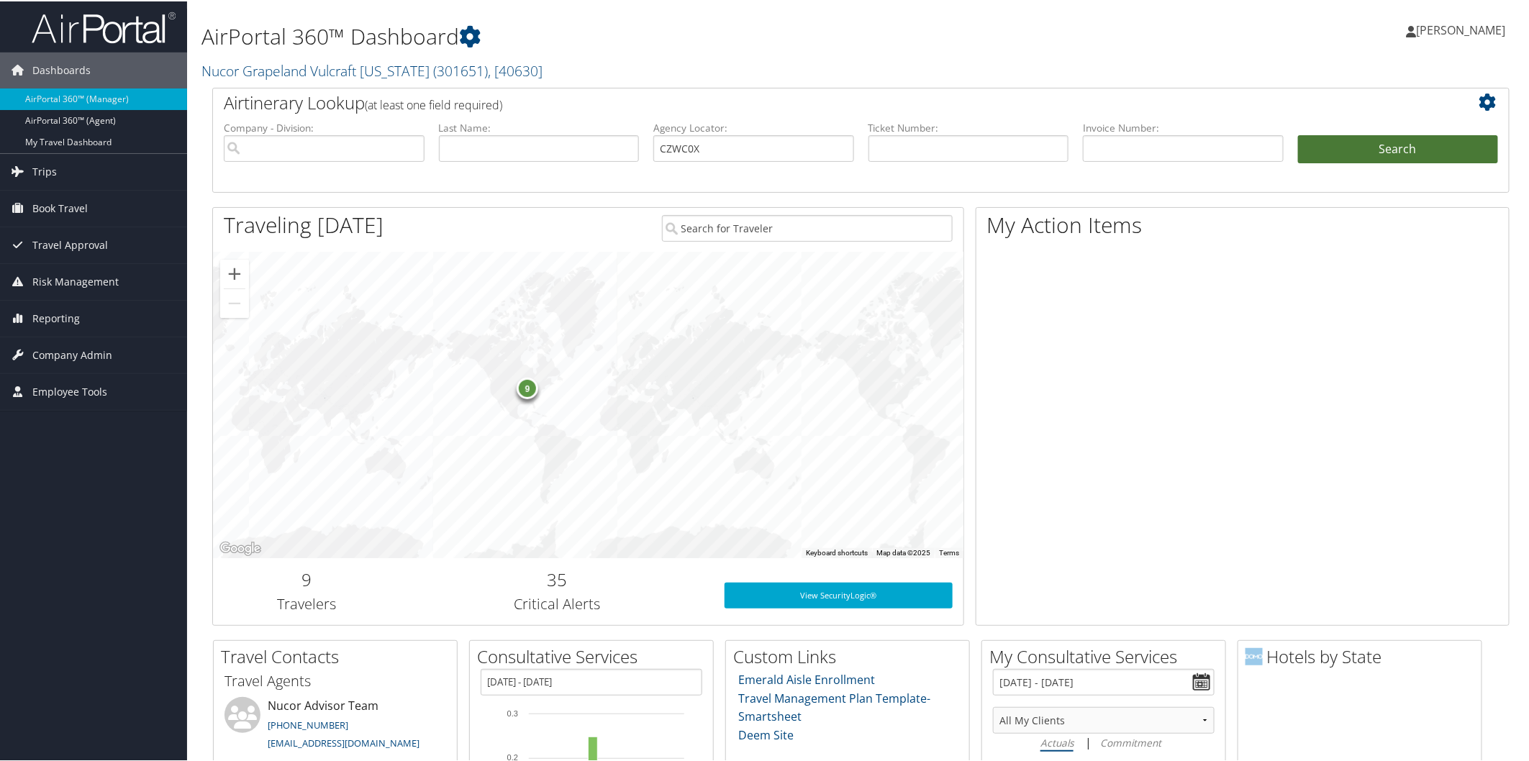
click at [1399, 145] on button "Search" at bounding box center [1398, 148] width 201 height 29
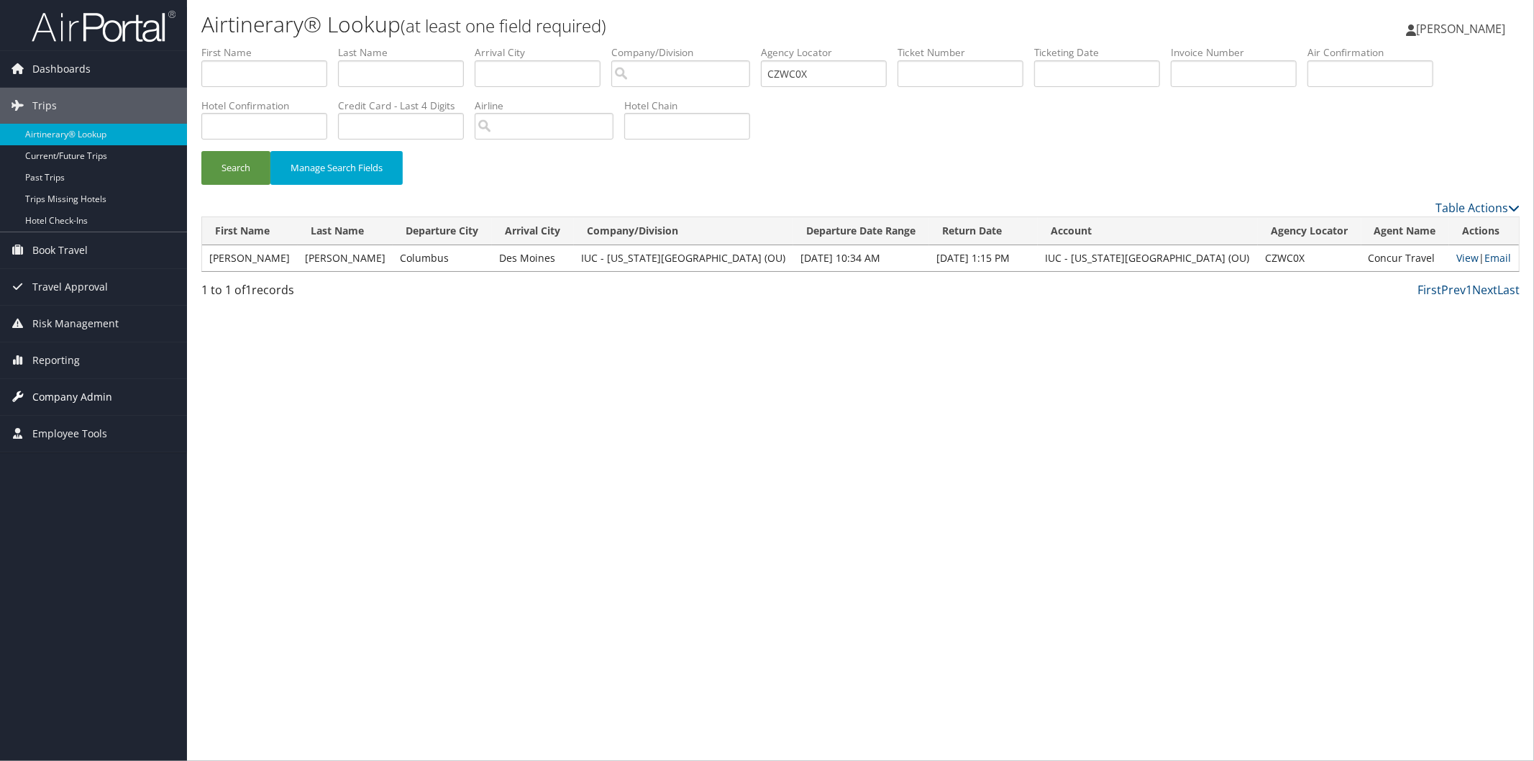
click at [110, 391] on link "Company Admin" at bounding box center [93, 397] width 187 height 36
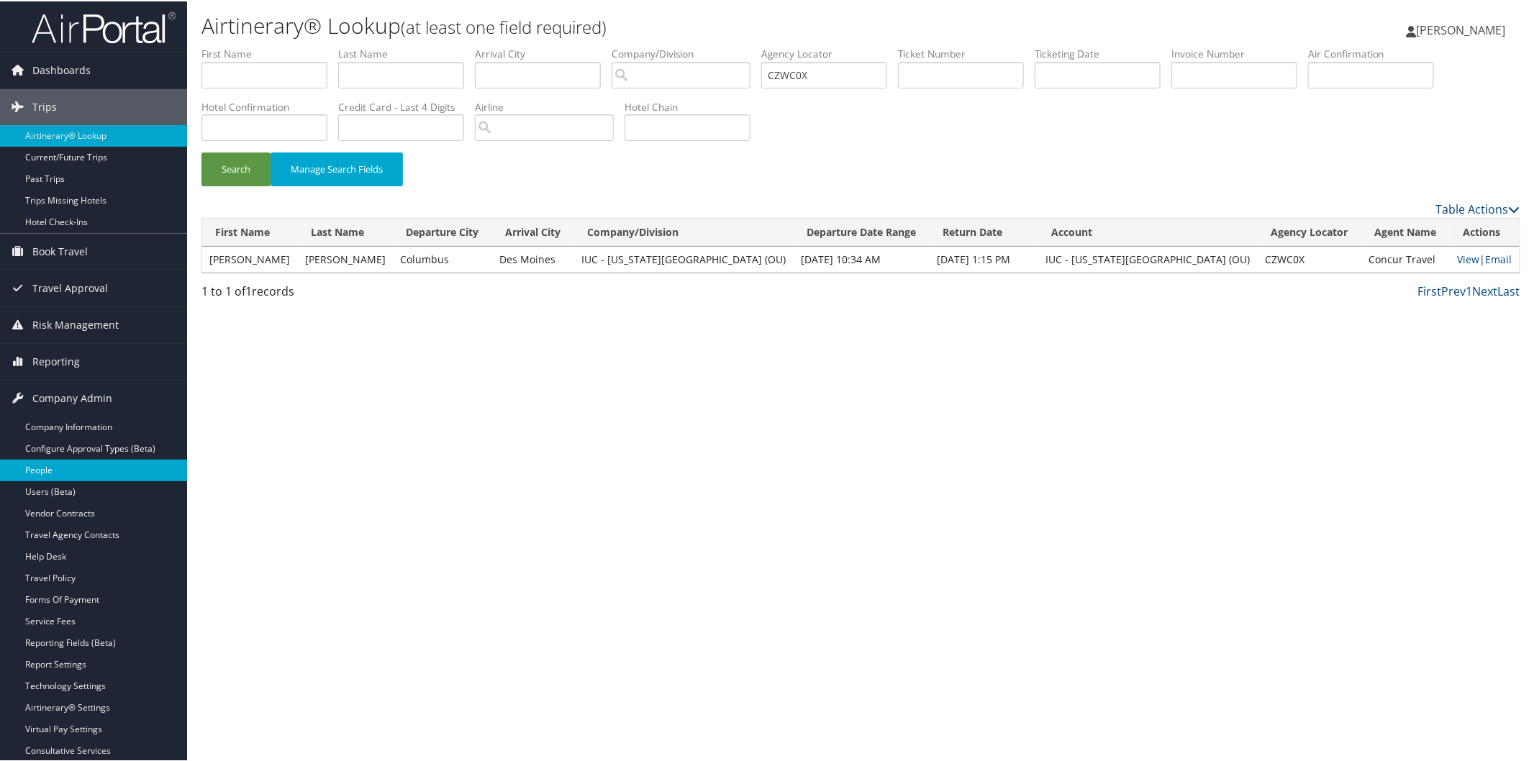
click at [81, 470] on link "People" at bounding box center [93, 469] width 187 height 22
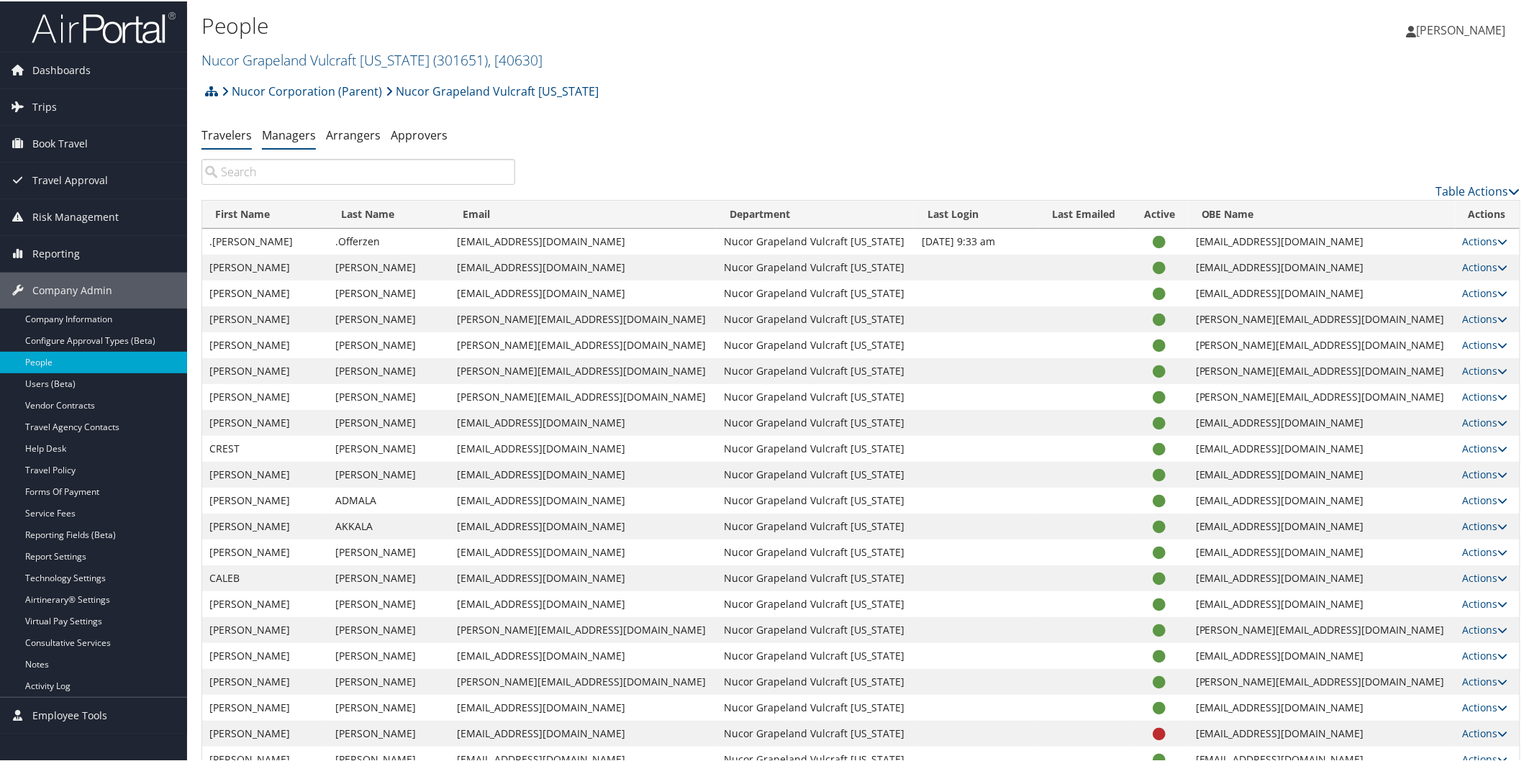
click at [291, 133] on link "Managers" at bounding box center [289, 134] width 54 height 16
